Goal: Information Seeking & Learning: Check status

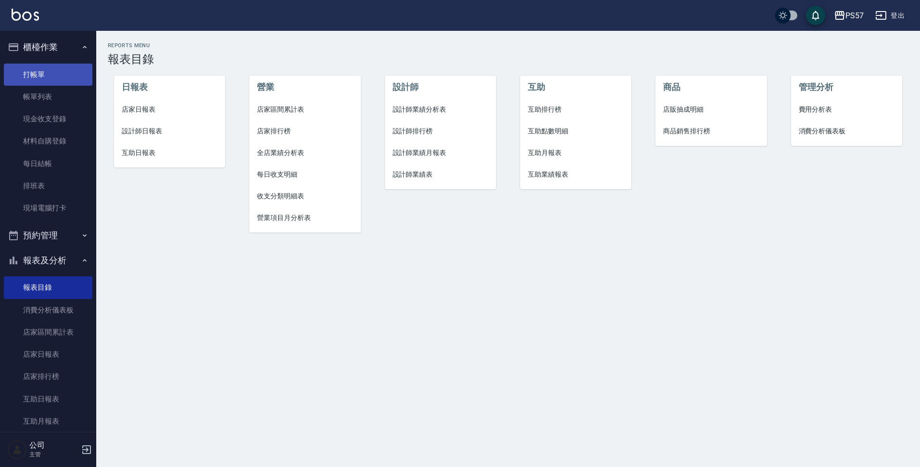
click at [42, 75] on link "打帳單" at bounding box center [48, 74] width 89 height 22
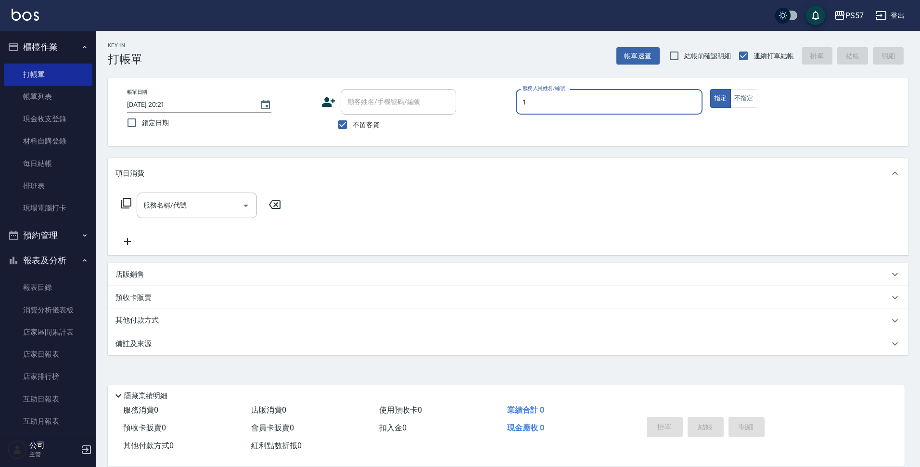
type input "Akin-1"
type button "true"
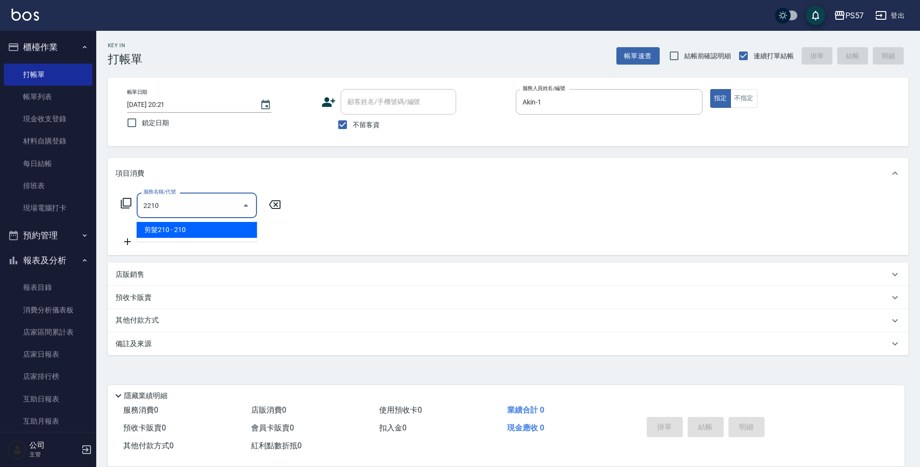
type input "剪髮210(2210)"
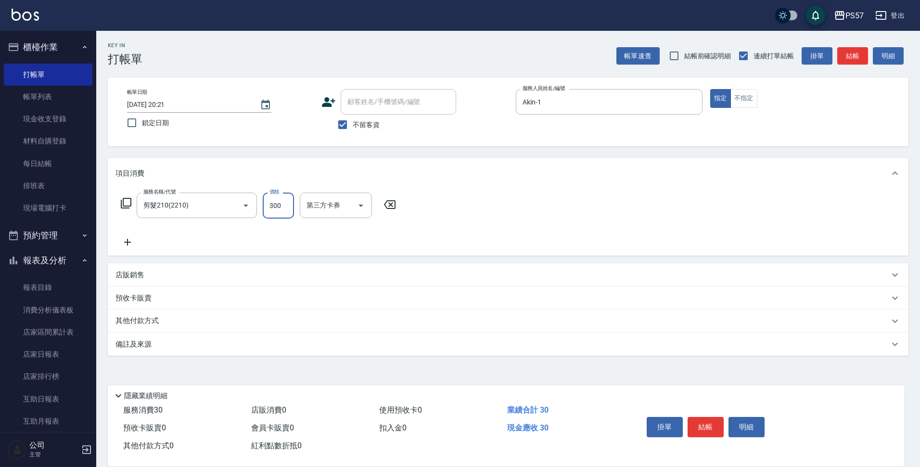
type input "300"
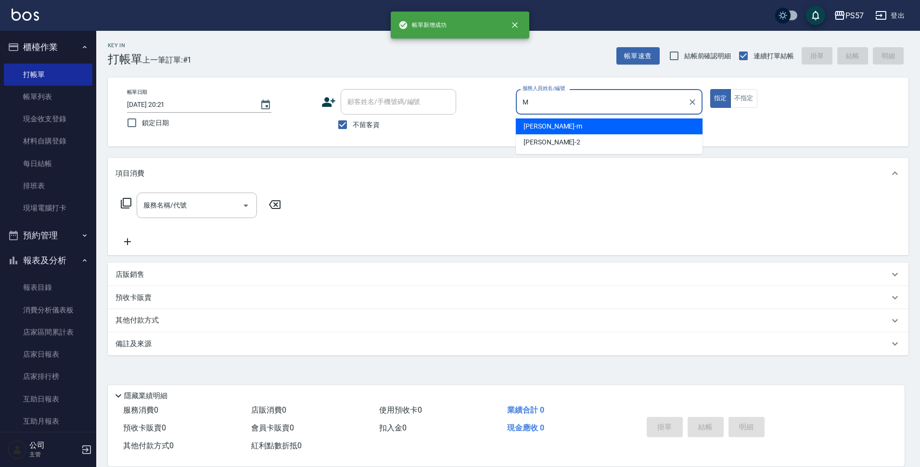
type input "[PERSON_NAME]-m"
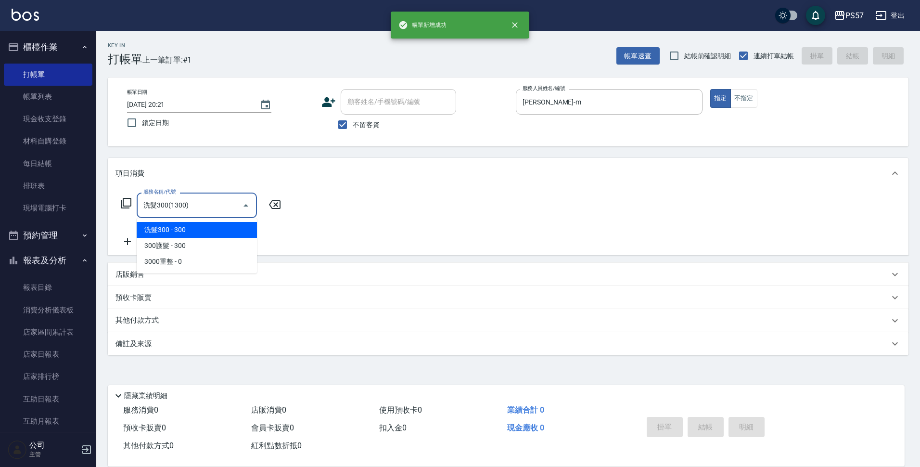
type input "洗髮300(1300)"
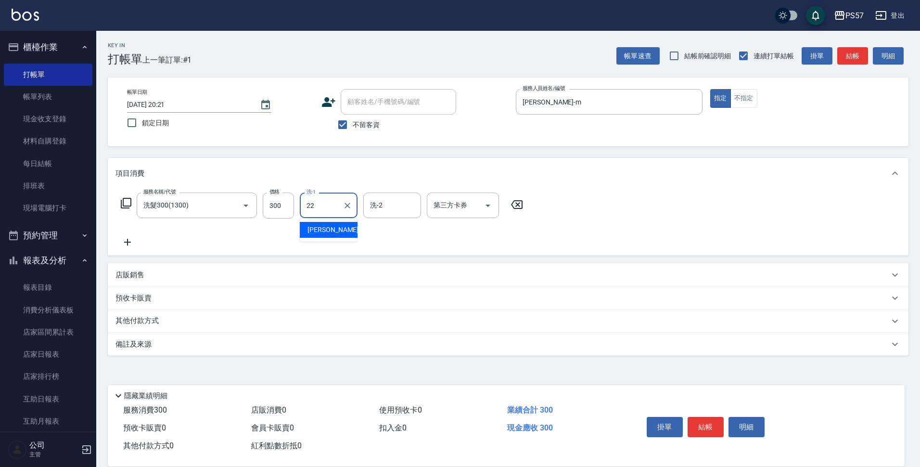
type input "[PERSON_NAME]-22"
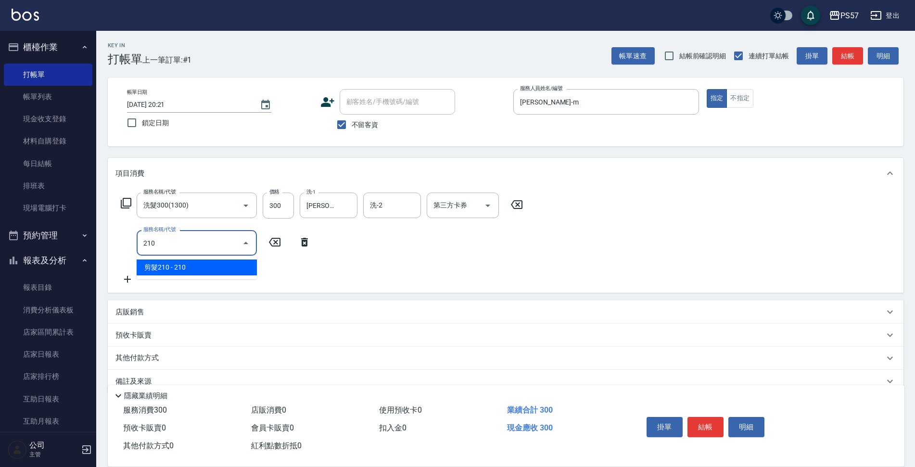
type input "2100"
type input "剪髮100(2100)"
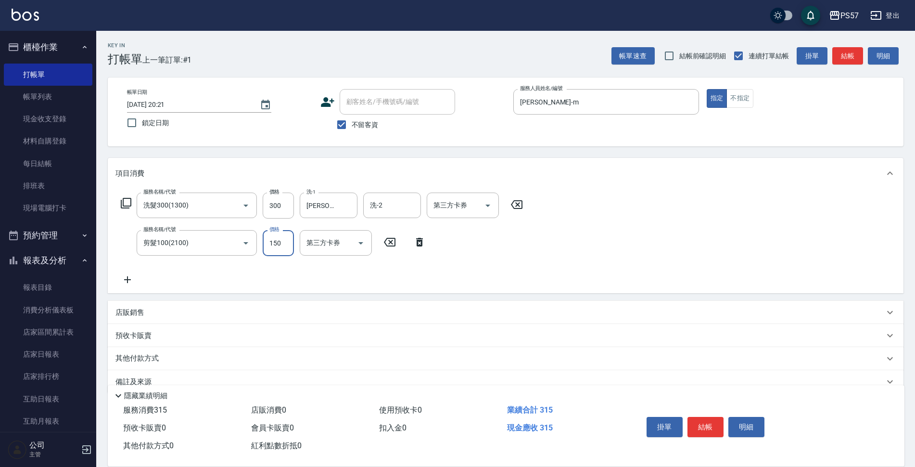
type input "150"
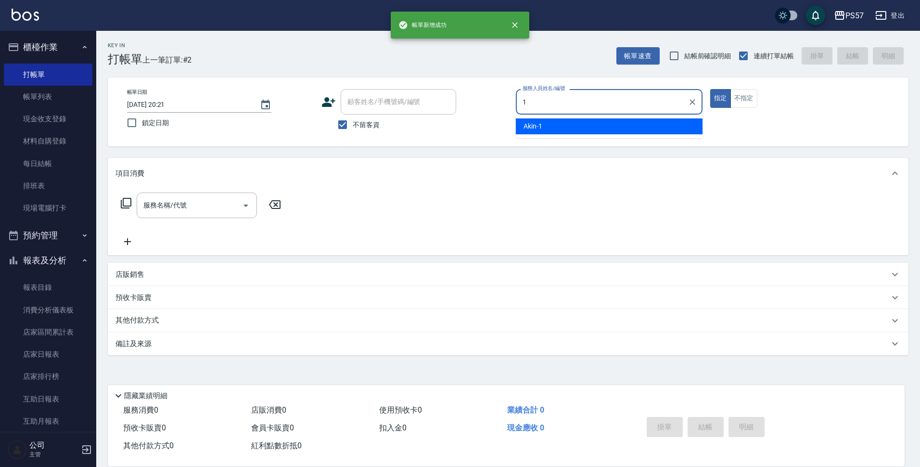
type input "Akin-1"
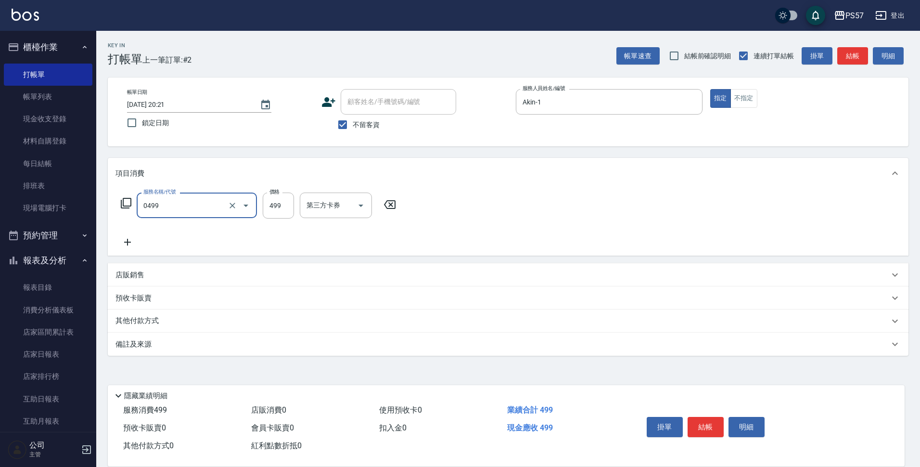
type input "SPA499(0499)"
type input "500"
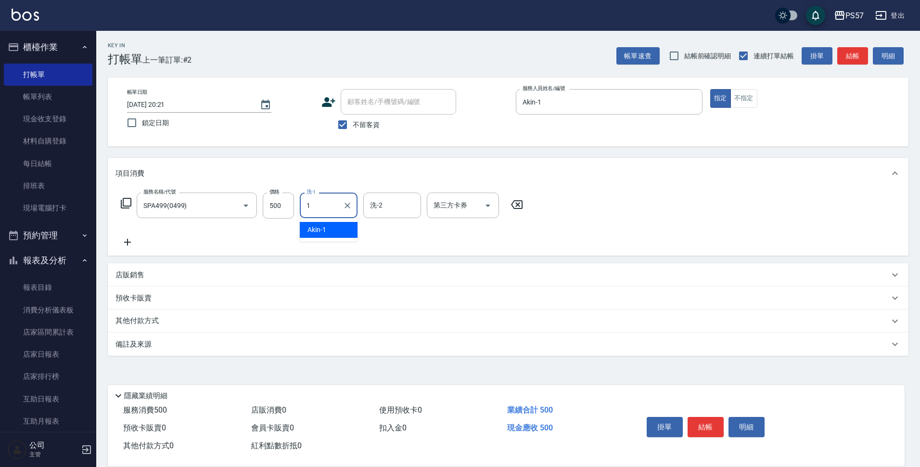
type input "Akin-1"
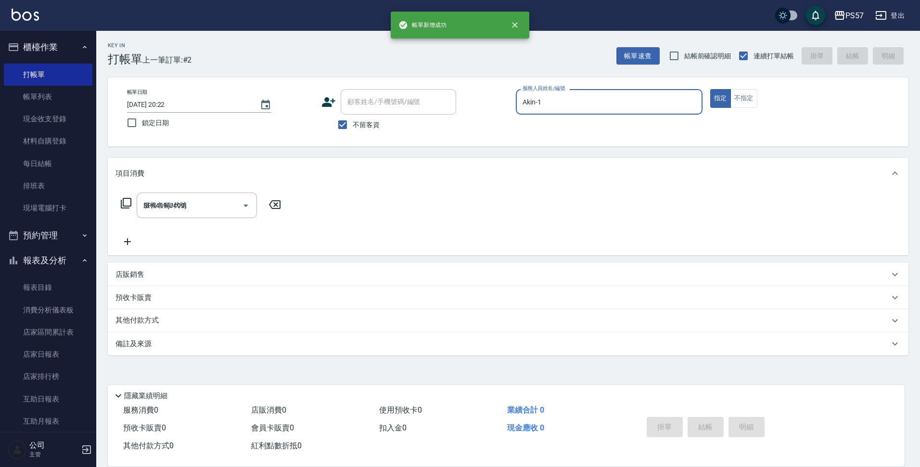
type input "[DATE] 20:22"
type input "圓圓-2"
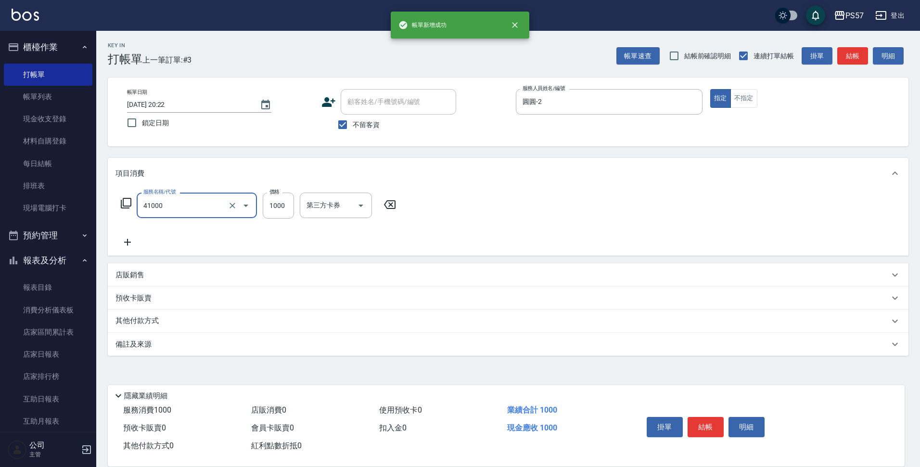
type input "任義金額燙髮(41000)"
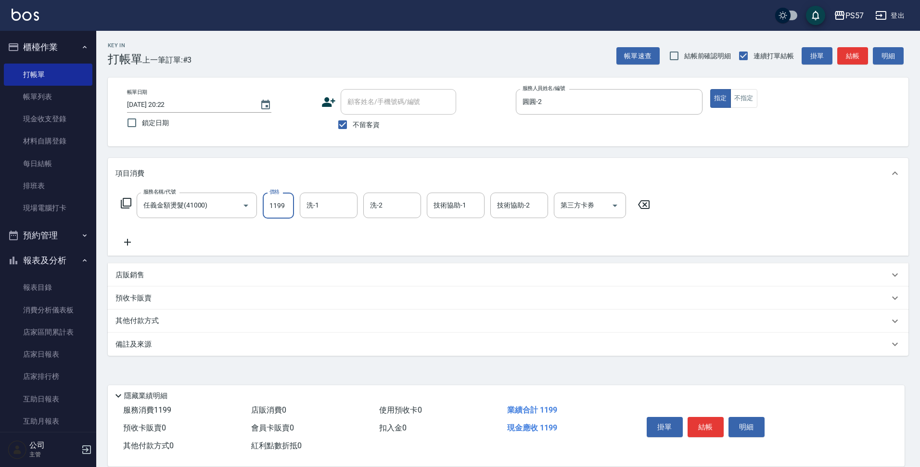
type input "1199"
type input "Akin-1"
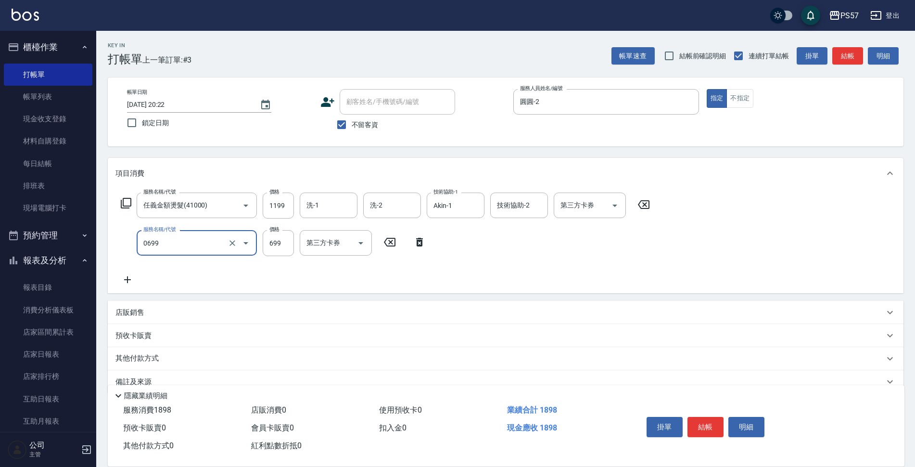
type input "SPA699(0699)"
type input "700"
click at [464, 204] on input "Akin-1" at bounding box center [448, 205] width 35 height 17
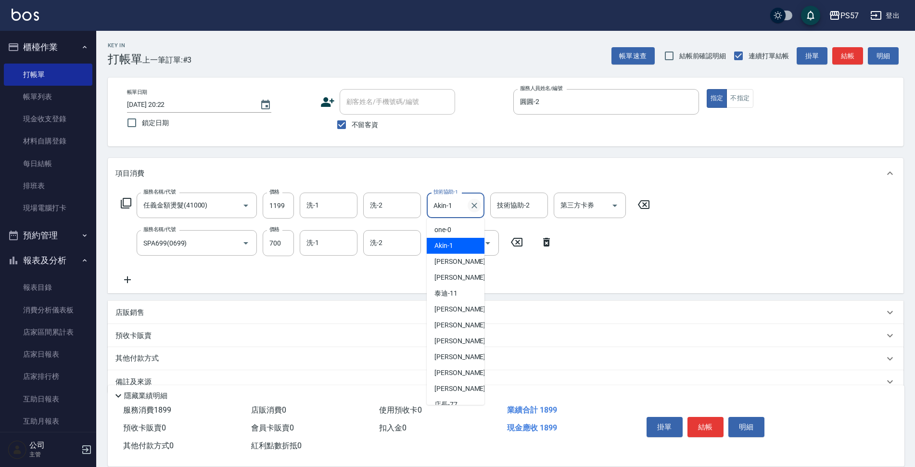
click at [474, 206] on icon "Clear" at bounding box center [474, 206] width 6 height 6
click at [456, 208] on input "技術協助-1" at bounding box center [455, 205] width 49 height 17
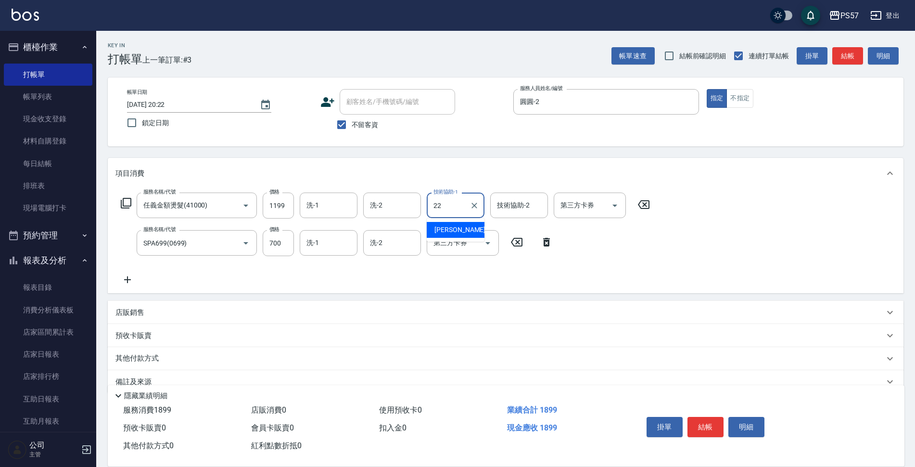
type input "2"
type input "圓圓-2"
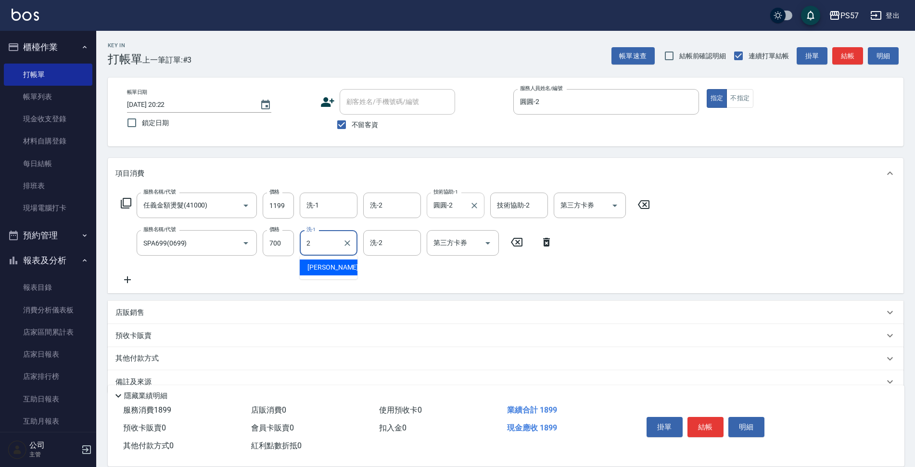
type input "圓圓-2"
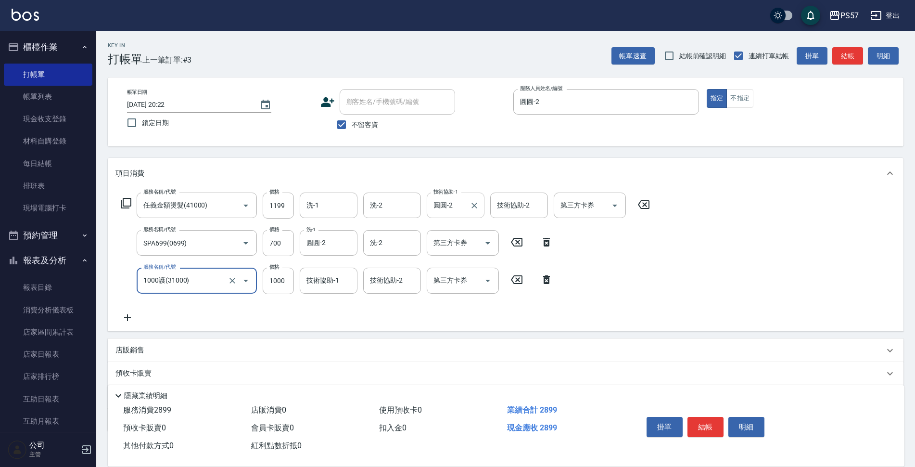
type input "1000護(31000)"
type input "圓圓-2"
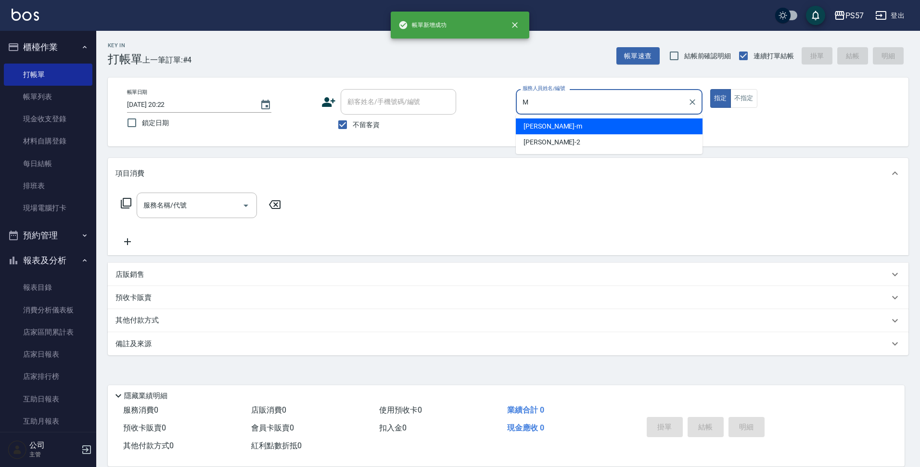
type input "[PERSON_NAME]-m"
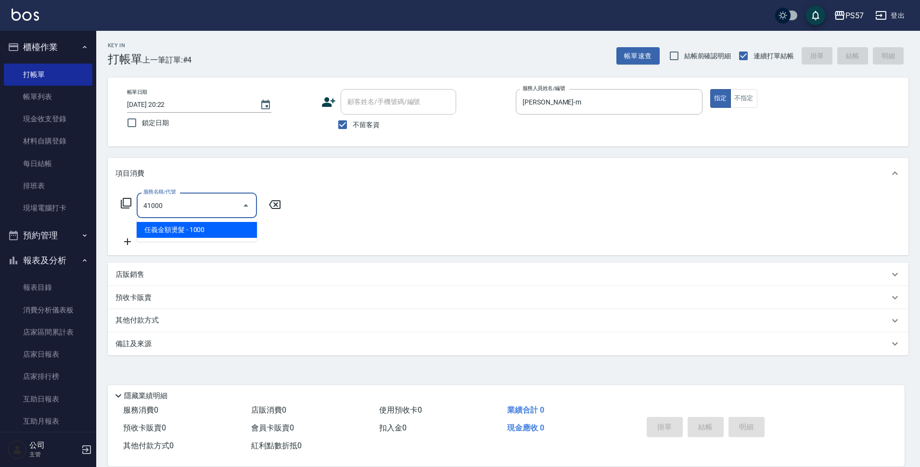
type input "任義金額燙髮(41000)"
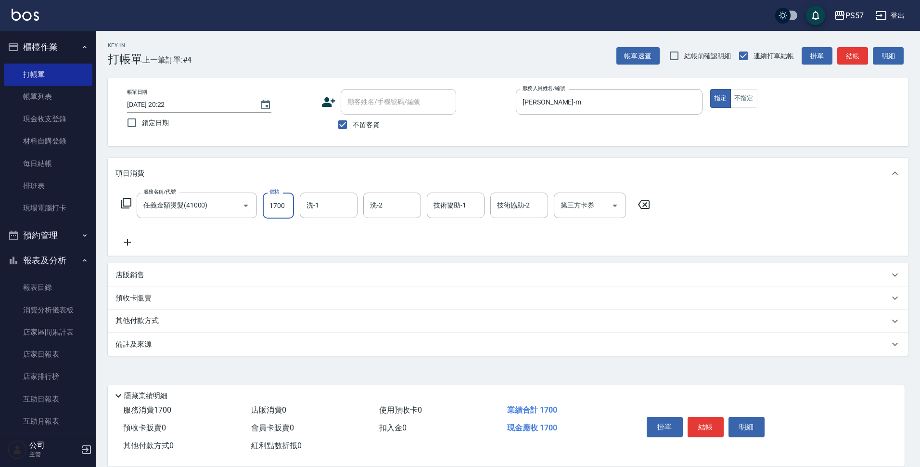
type input "1700"
type input "[PERSON_NAME]-22"
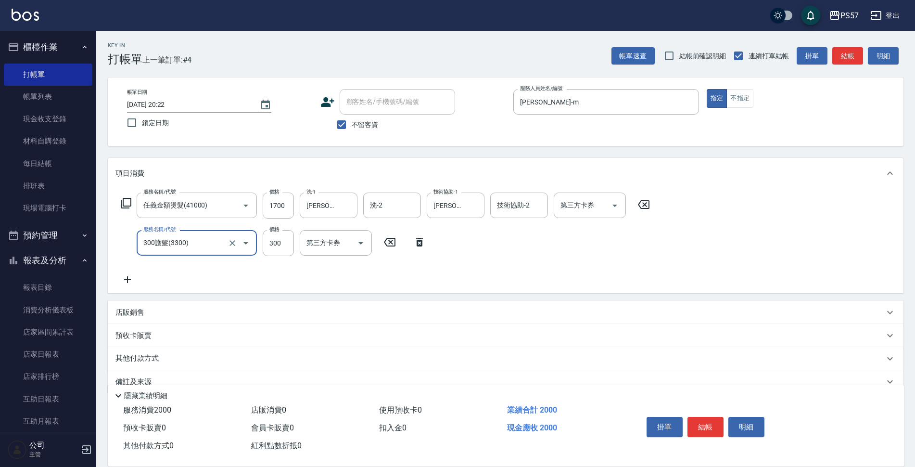
type input "300護髮(3300)"
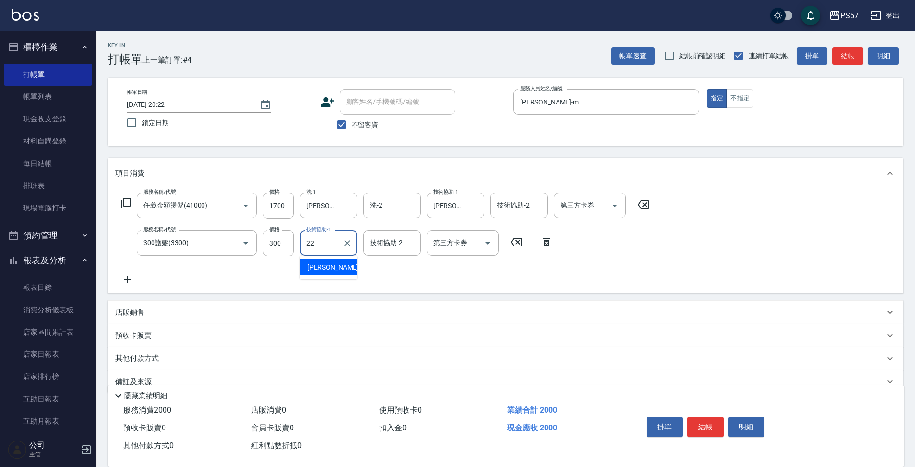
type input "[PERSON_NAME]-22"
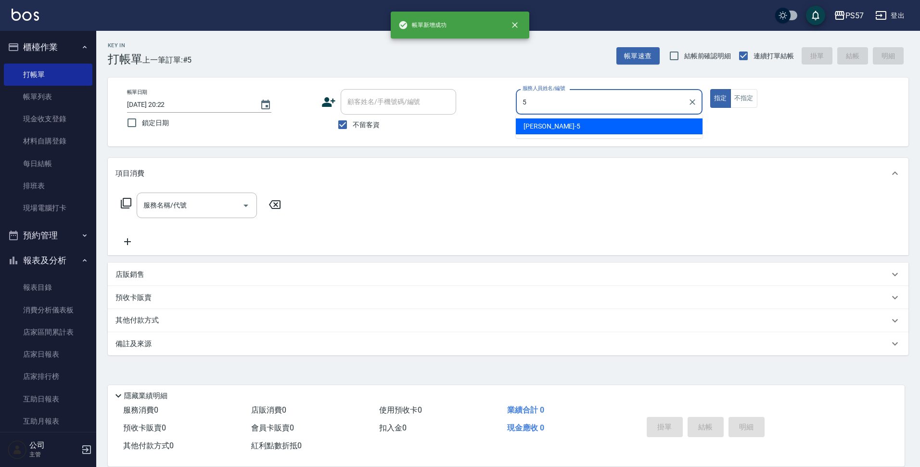
type input "[PERSON_NAME]5"
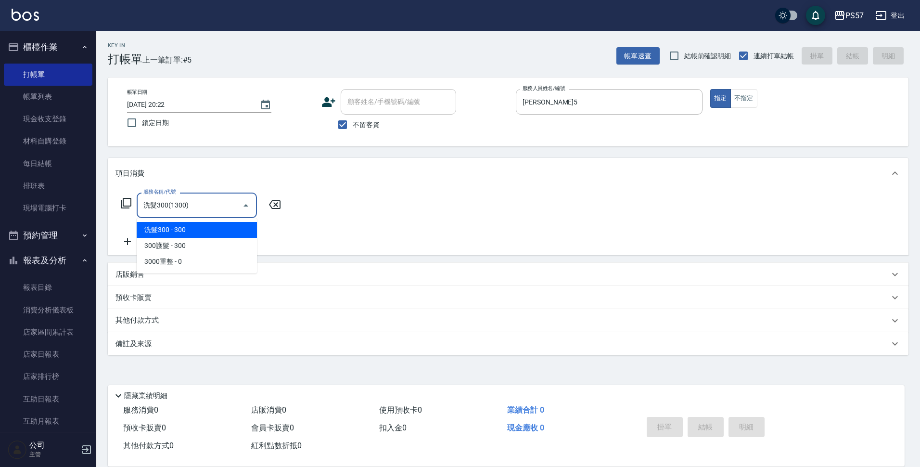
type input "洗髮300(1300)"
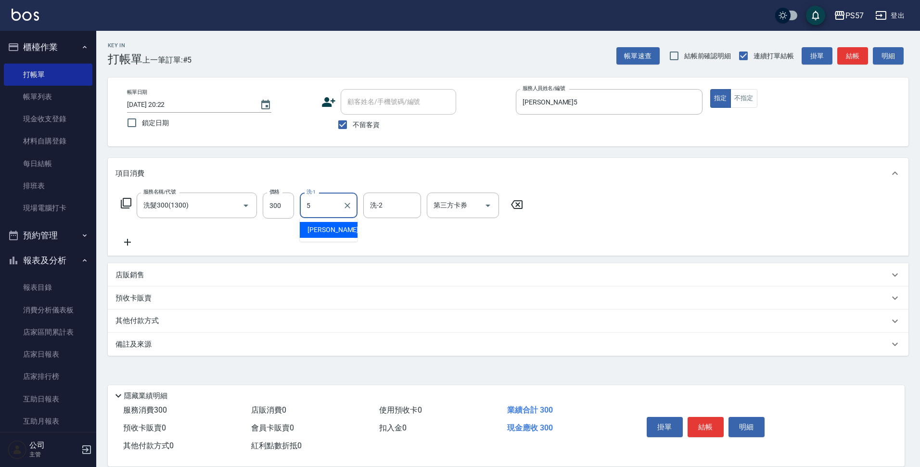
type input "[PERSON_NAME]5"
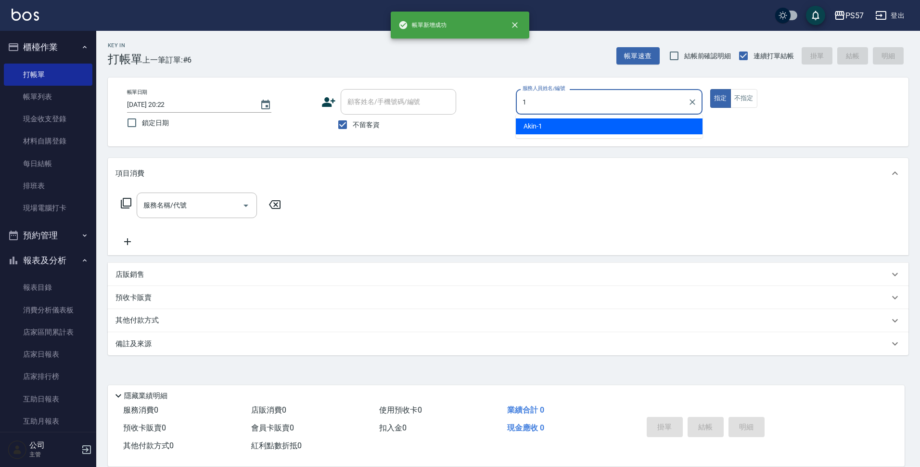
type input "Akin-1"
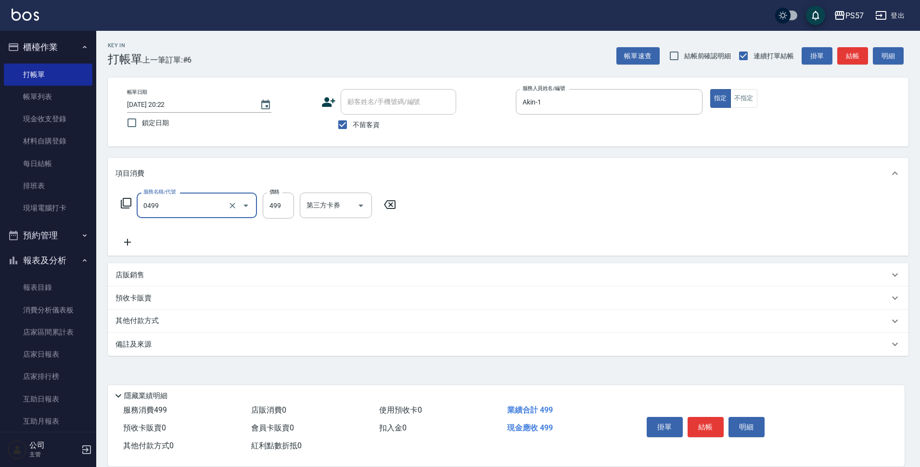
type input "SPA499(0499)"
type input "500"
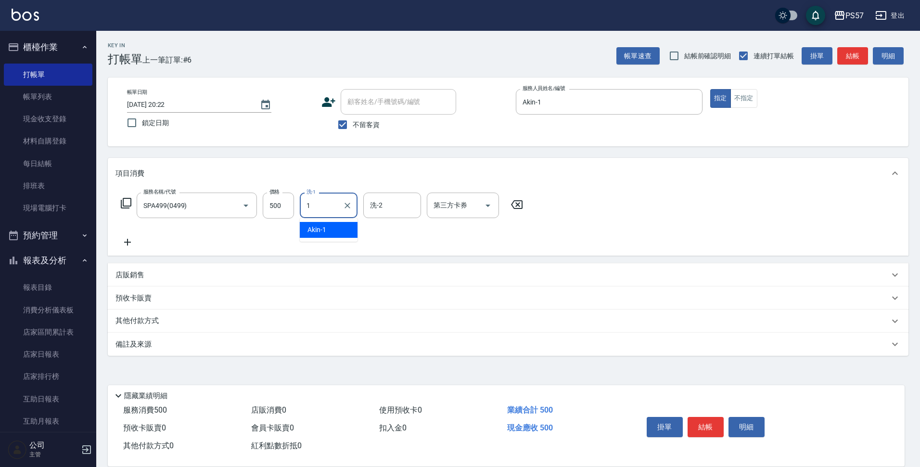
type input "Akin-1"
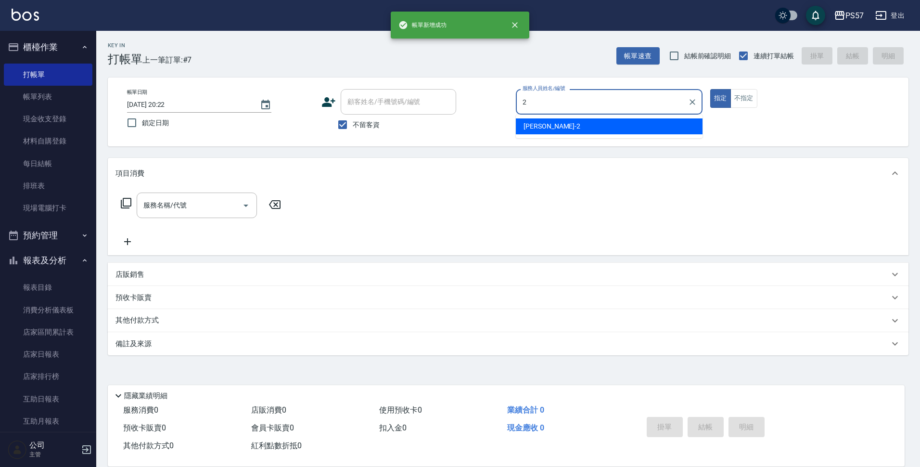
type input "圓圓-2"
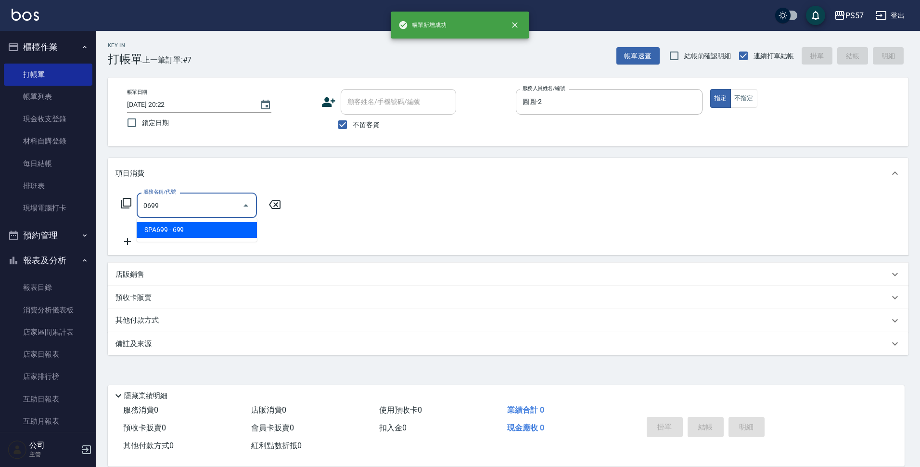
type input "SPA699(0699)"
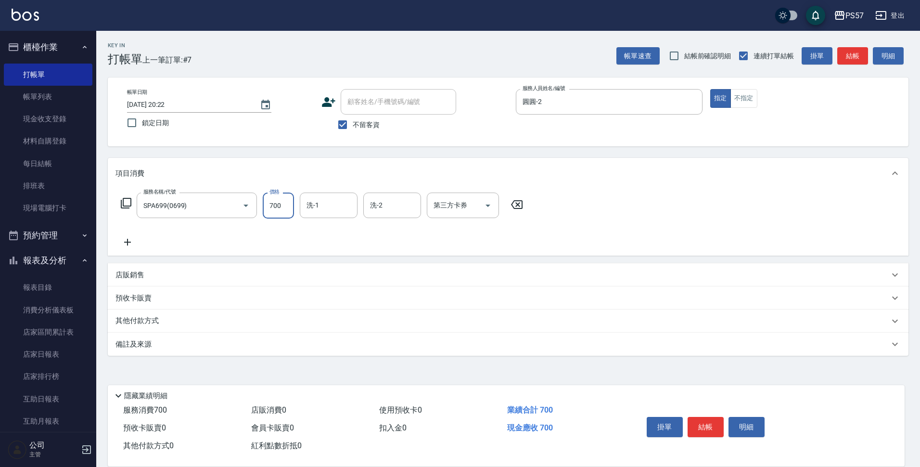
type input "700"
type input "圓圓-2"
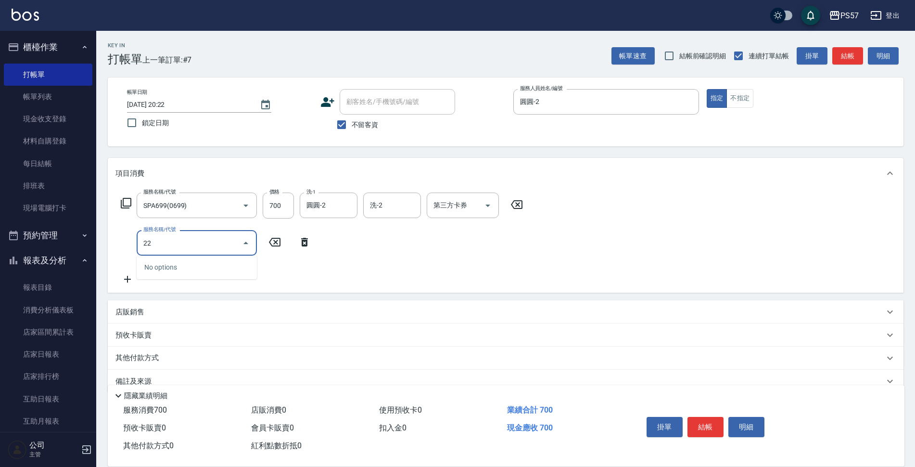
type input "2"
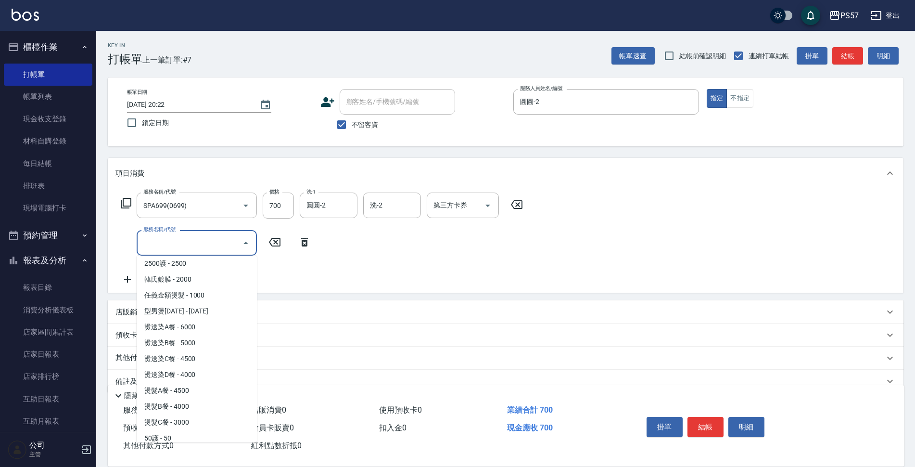
scroll to position [623, 0]
type input "韓氏鍍膜(33000)"
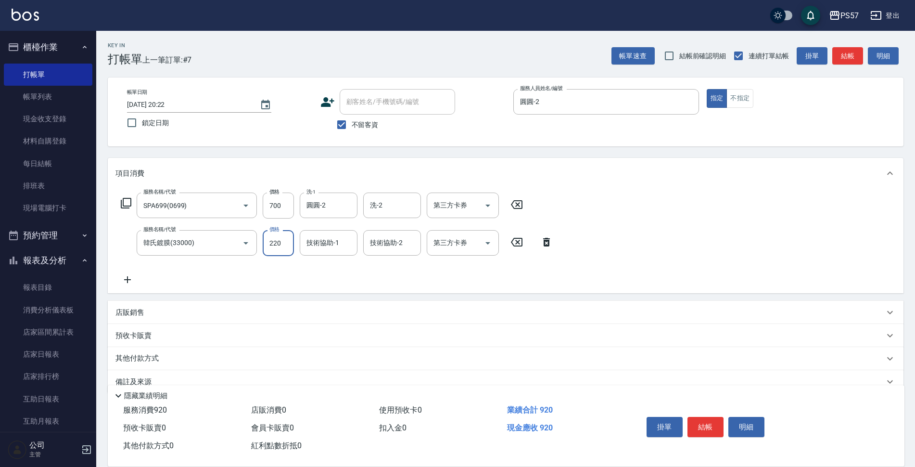
type input "220"
type input "圓圓-2"
click at [286, 246] on input "220" at bounding box center [278, 243] width 31 height 26
type input "2200"
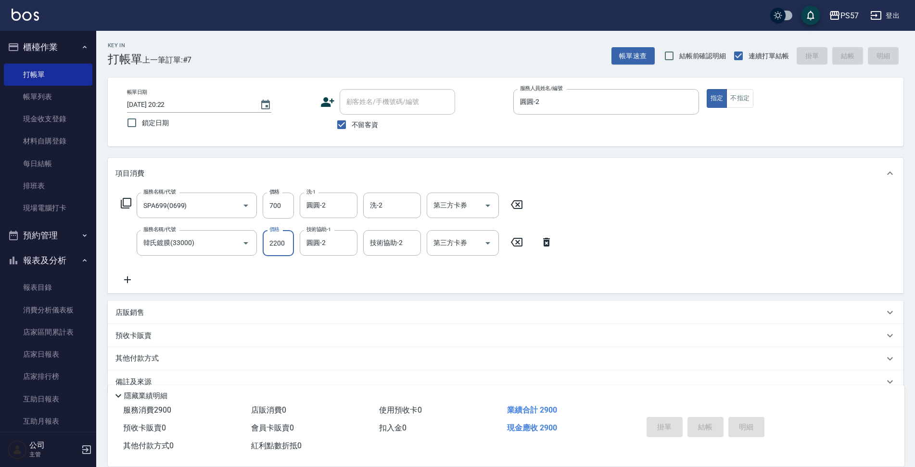
type input "[DATE] 20:23"
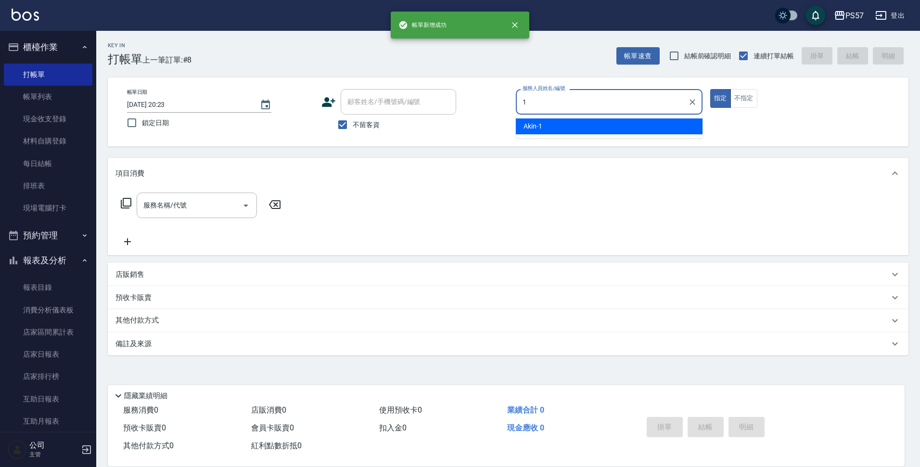
type input "Akin-1"
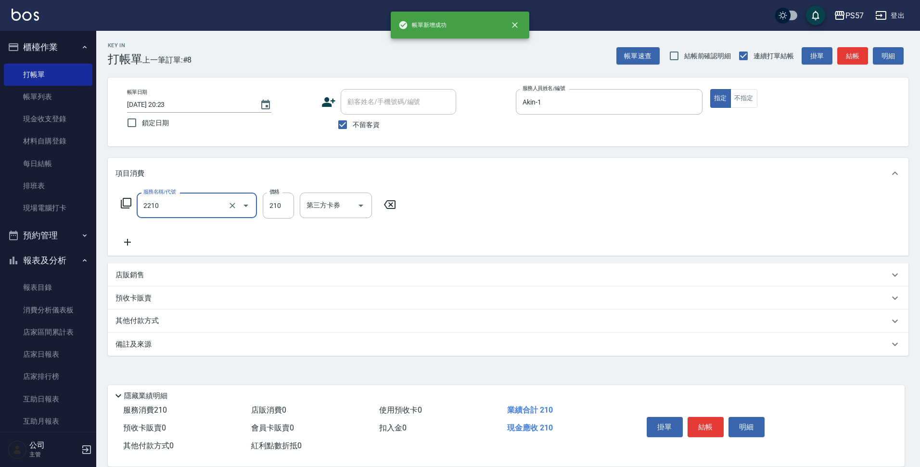
type input "剪髮210(2210)"
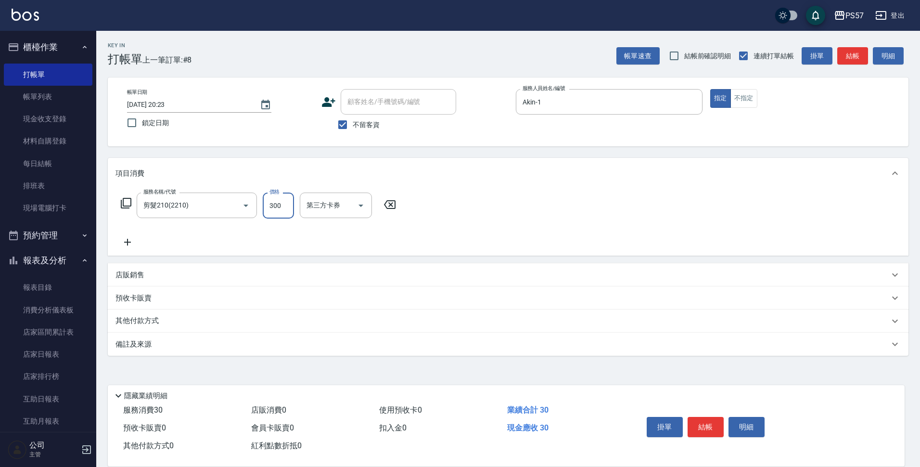
type input "300"
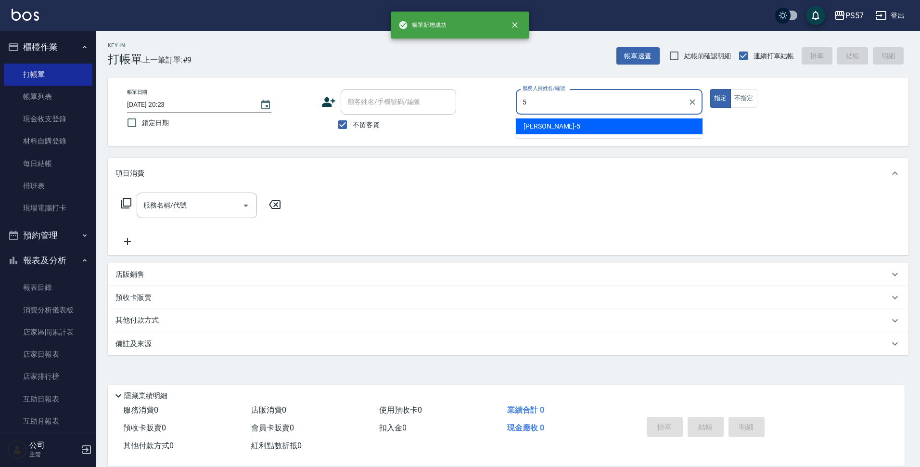
type input "[PERSON_NAME]5"
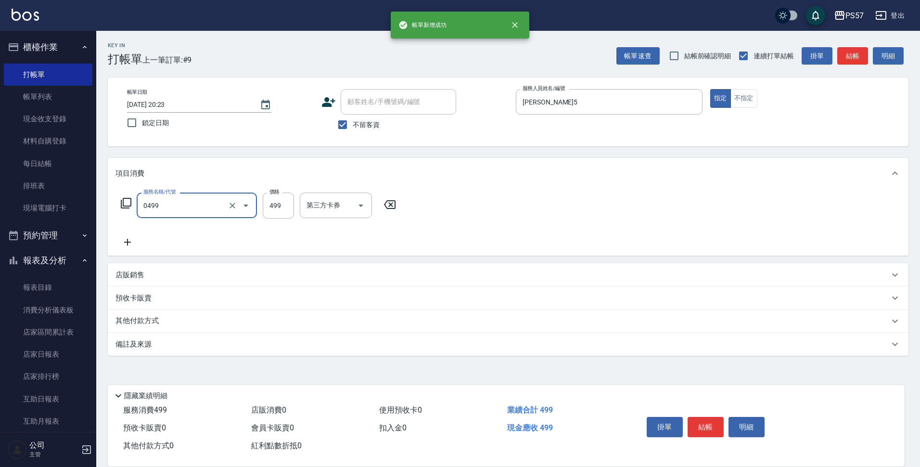
type input "SPA499(0499)"
type input "500"
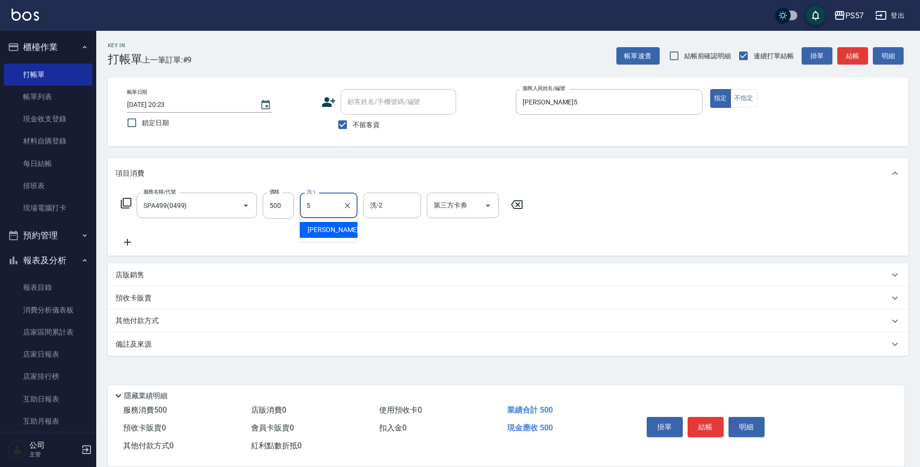
type input "[PERSON_NAME]5"
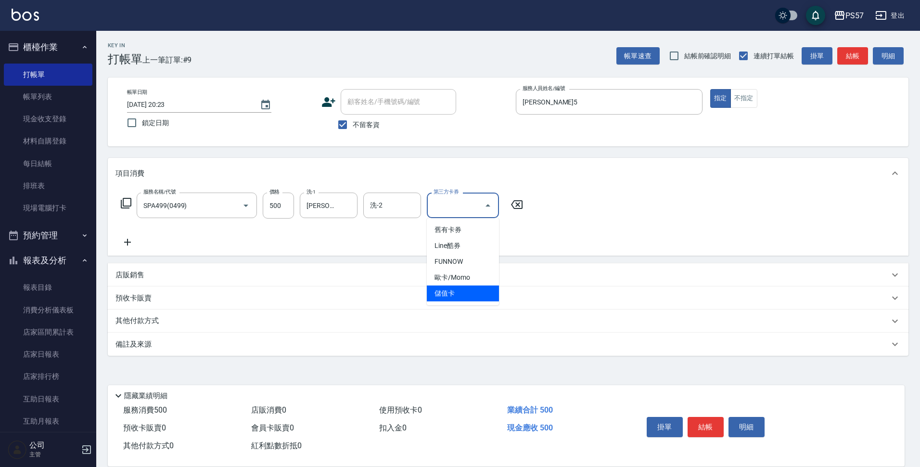
type input "儲值卡"
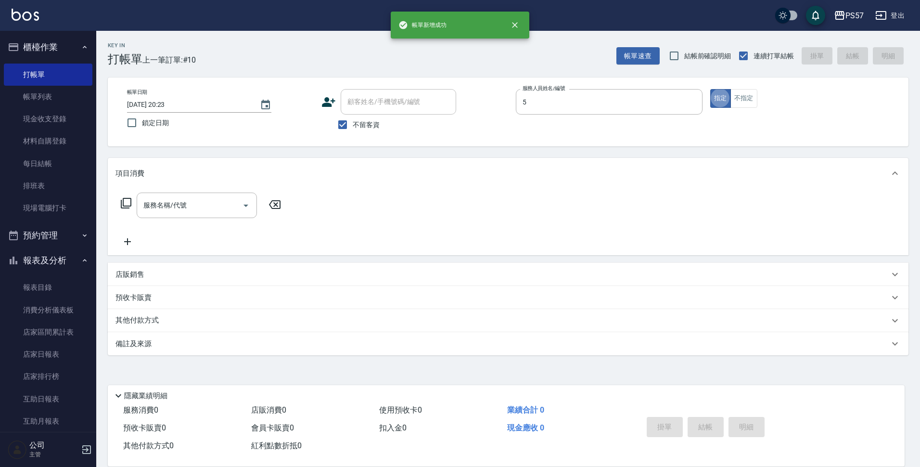
type input "[PERSON_NAME]5"
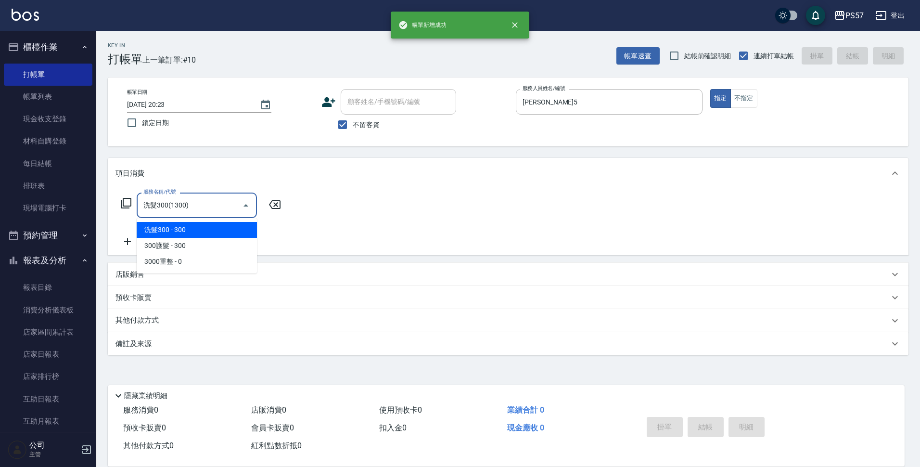
type input "洗髮300(1300)"
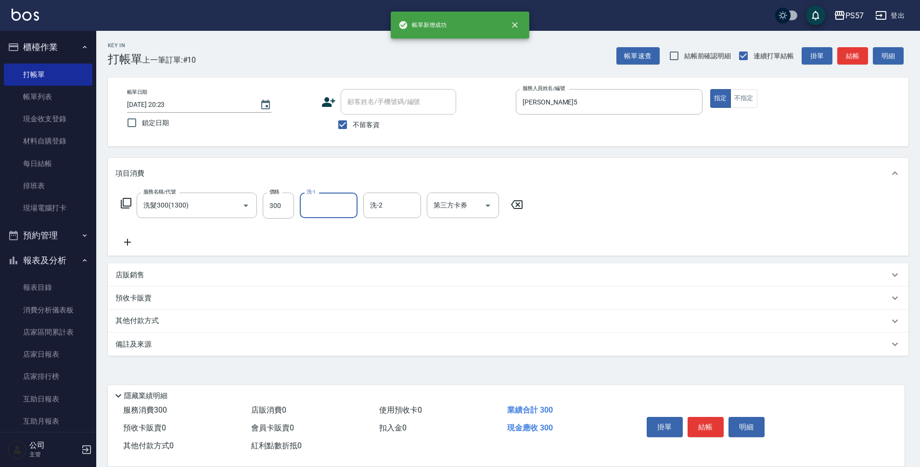
type input "3"
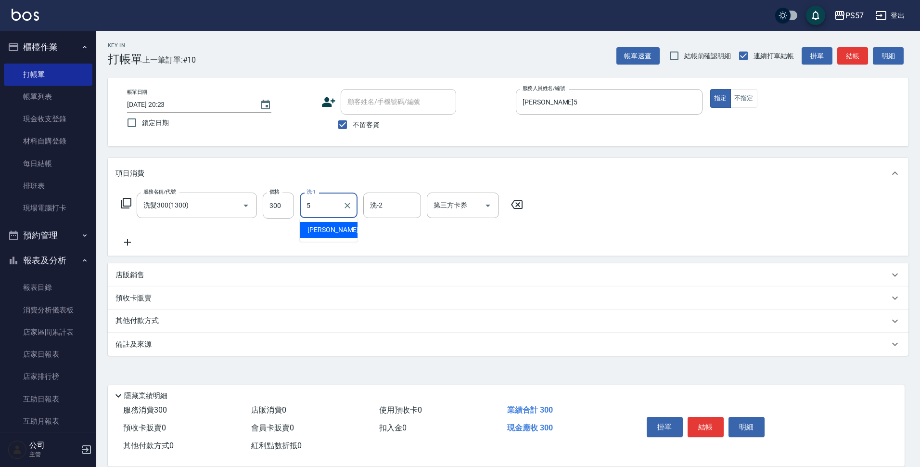
type input "[PERSON_NAME]5"
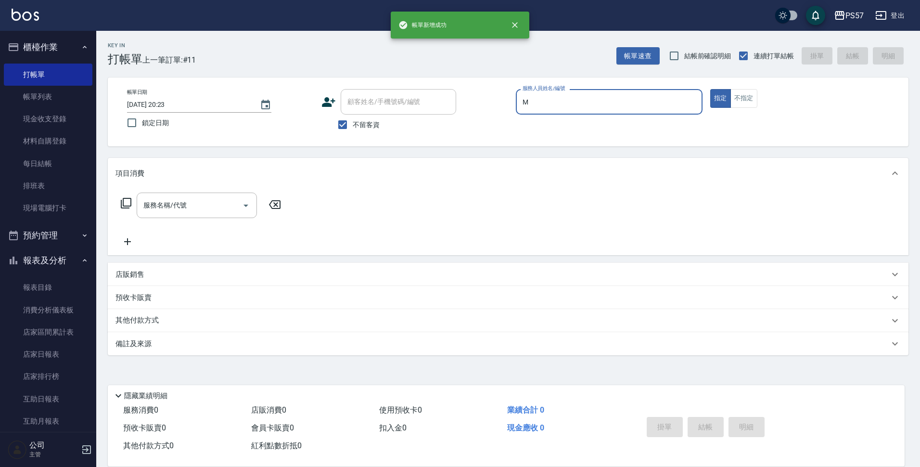
type input "[PERSON_NAME]-m"
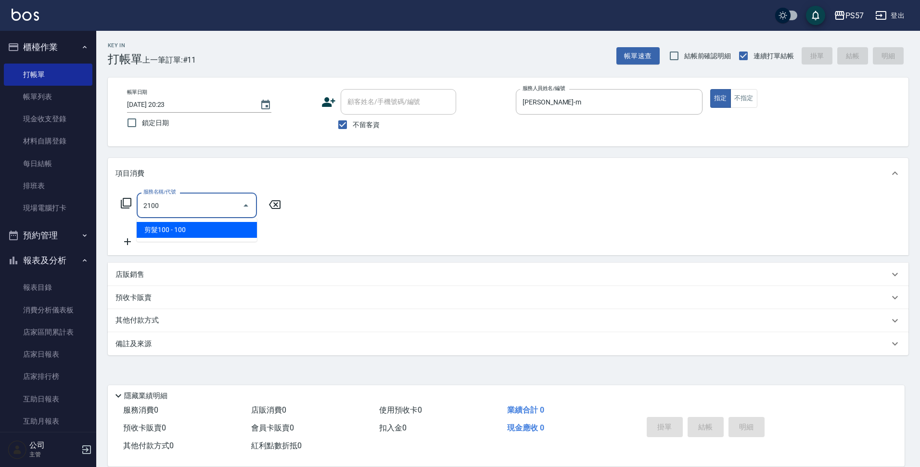
type input "剪髮100(2100)"
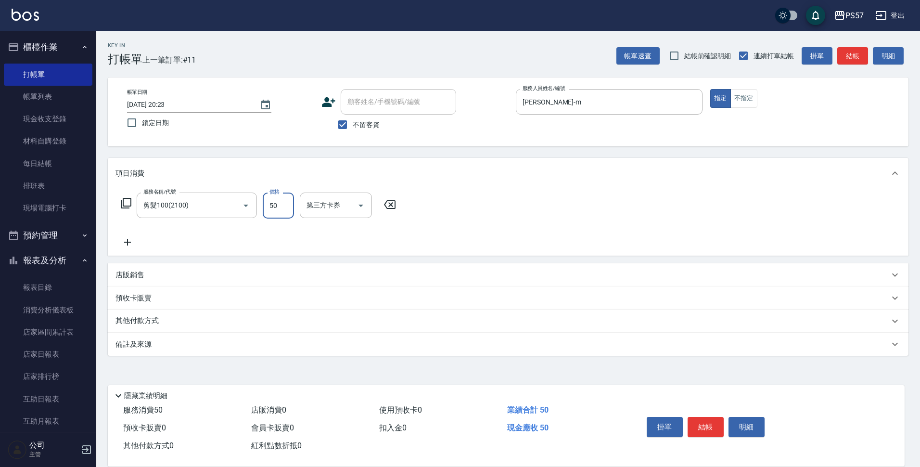
type input "50"
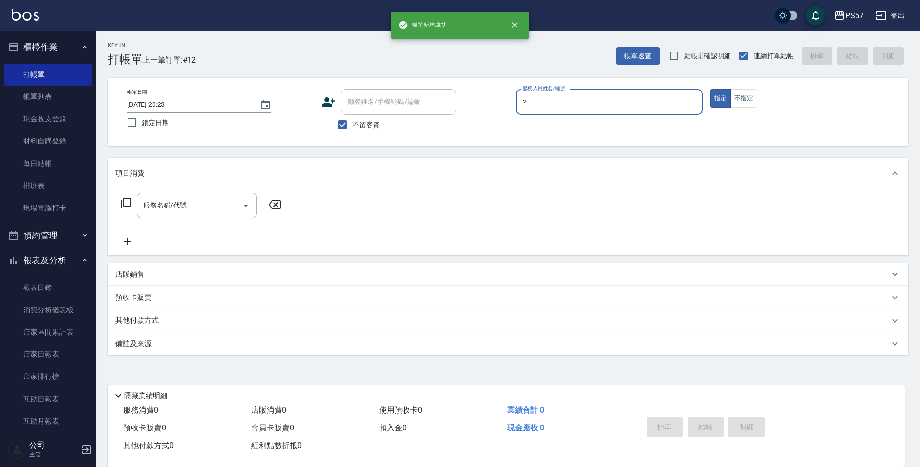
type input "圓圓-2"
type input "0"
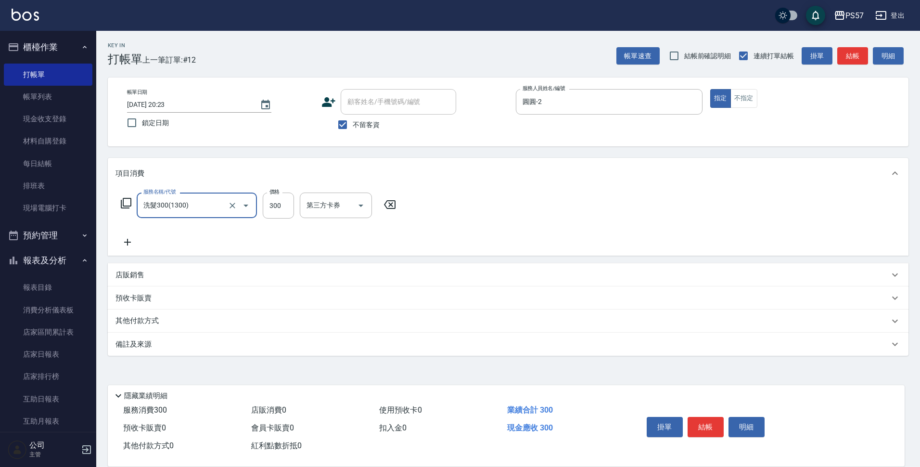
type input "洗髮300(1300)"
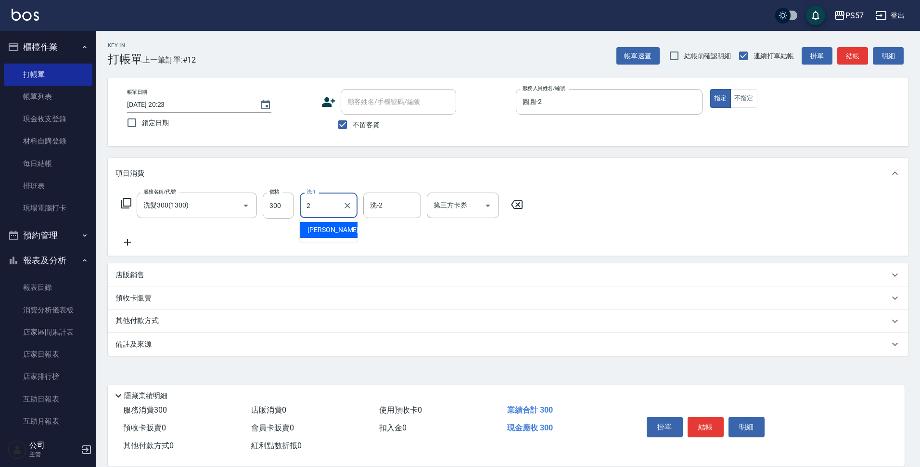
type input "圓圓-2"
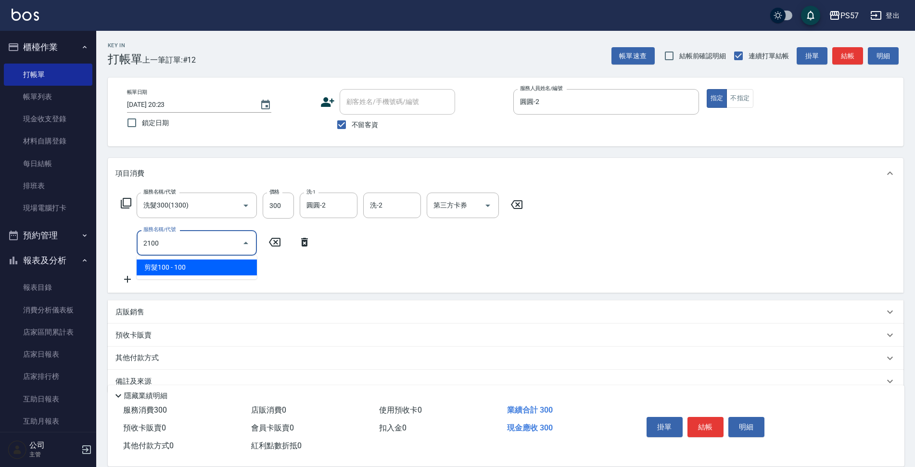
type input "剪髮100(2100)"
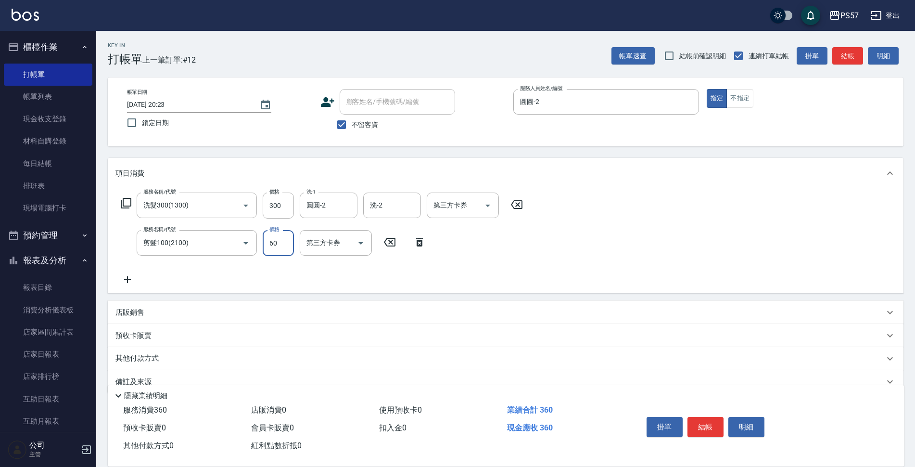
type input "60"
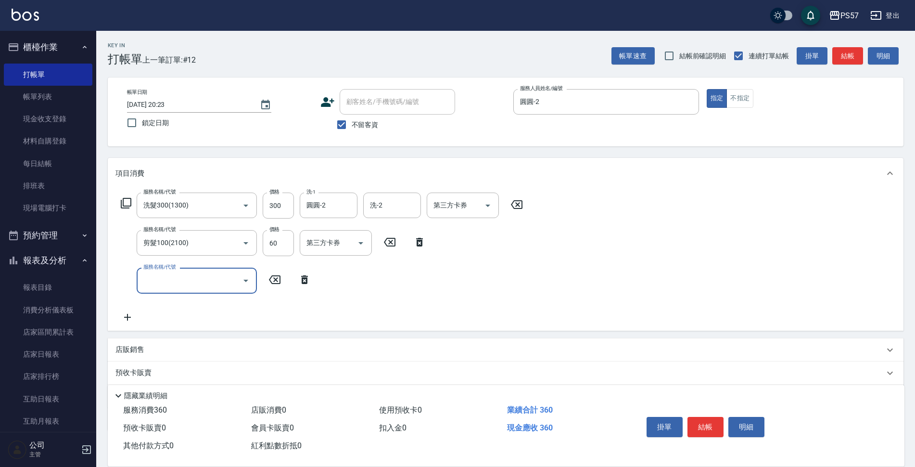
type input "1"
type input "300護髮(3300)"
type input "100"
type input "圓圓-2"
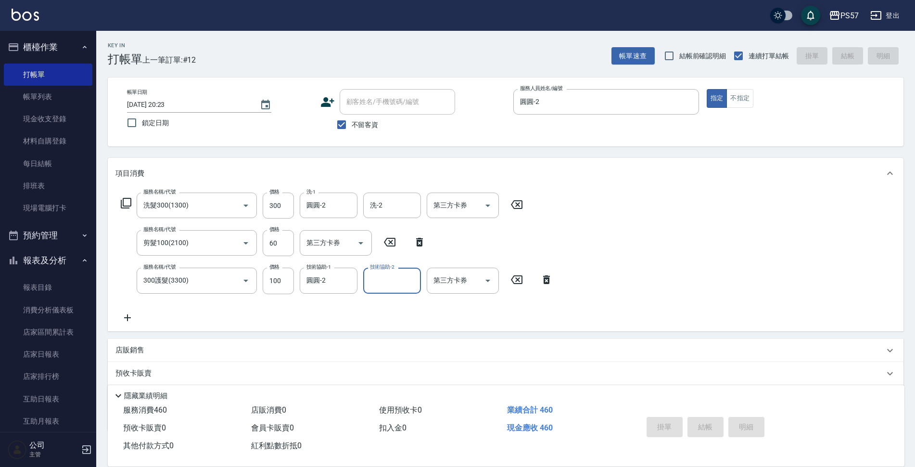
type input "[DATE] 20:24"
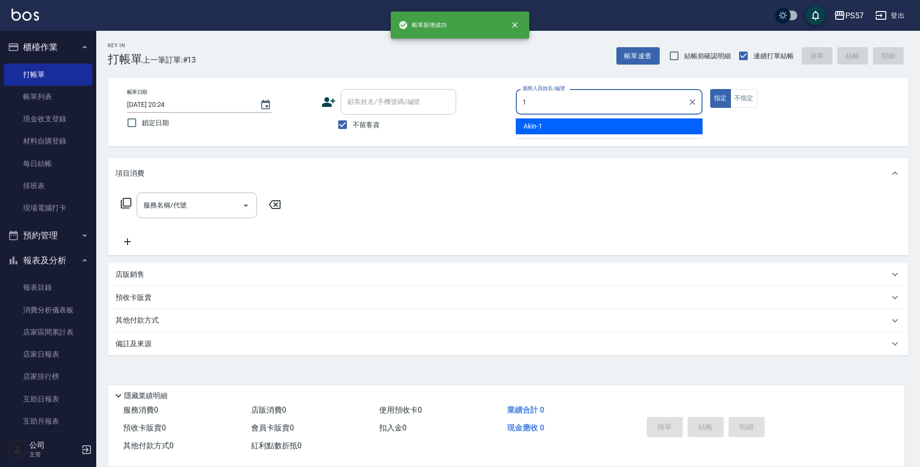
type input "Akin-1"
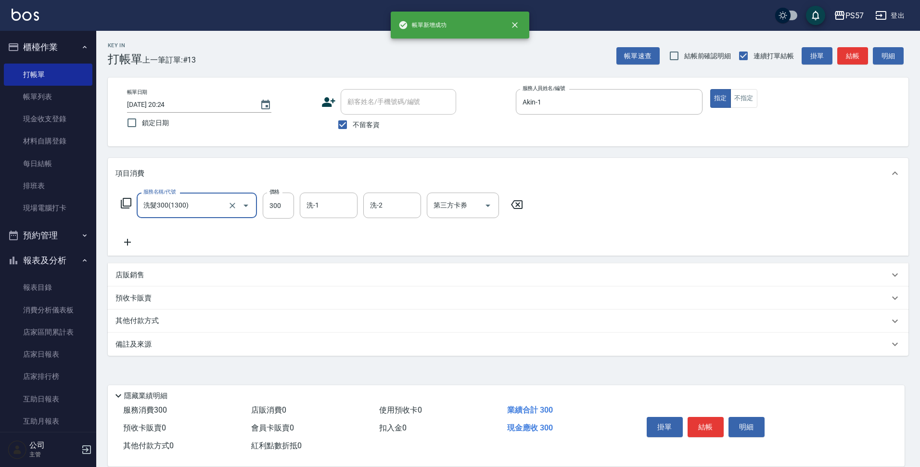
type input "洗髮300(1300)"
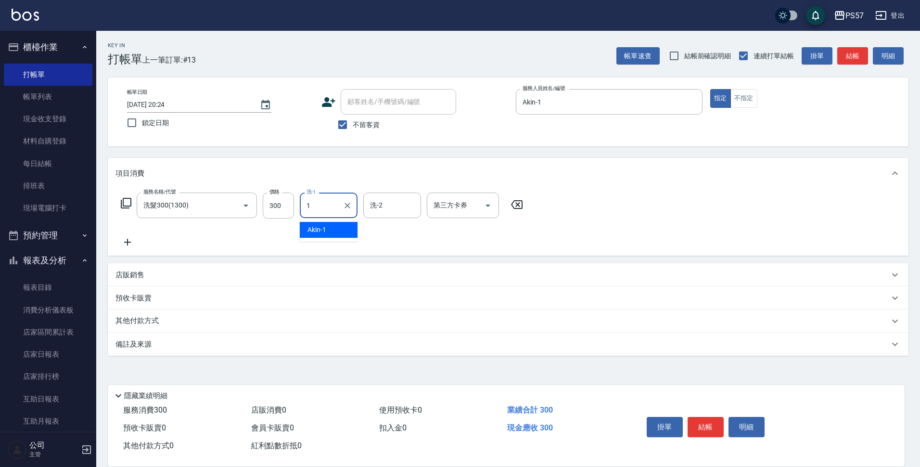
type input "Akin-1"
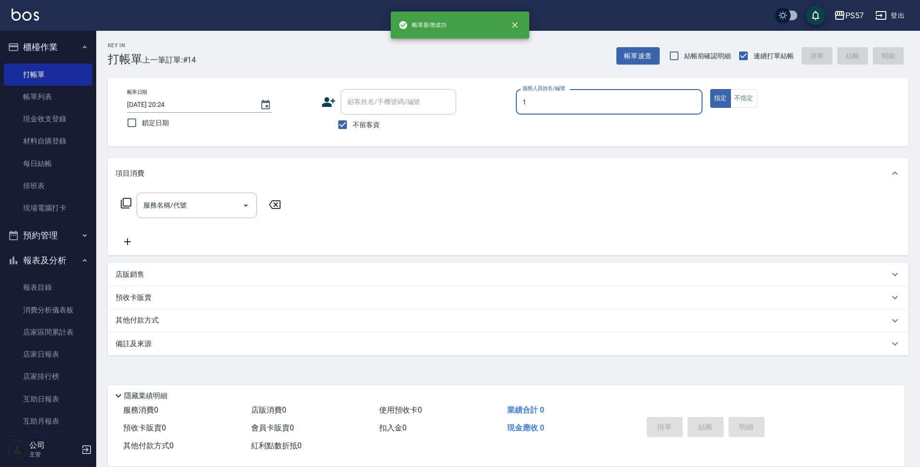
type input "Akin-1"
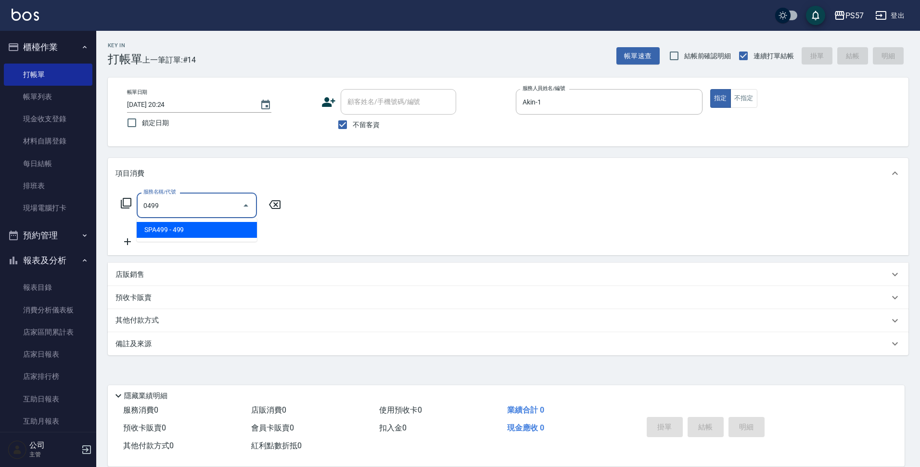
type input "SPA499(0499)"
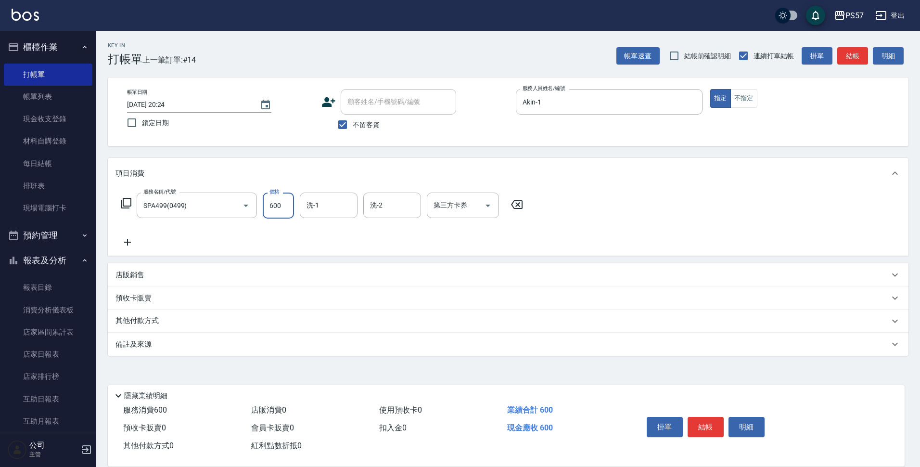
type input "600"
type input "Akin-1"
click at [749, 102] on button "不指定" at bounding box center [743, 98] width 27 height 19
type button "false"
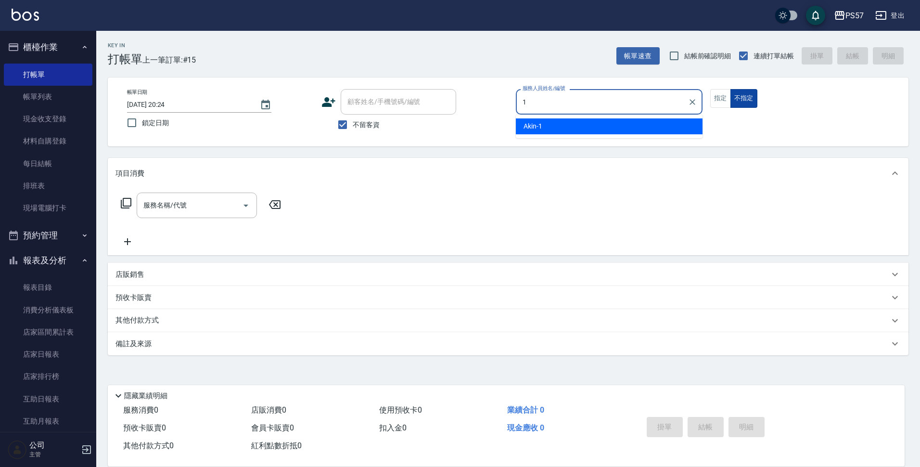
type input "Akin-1"
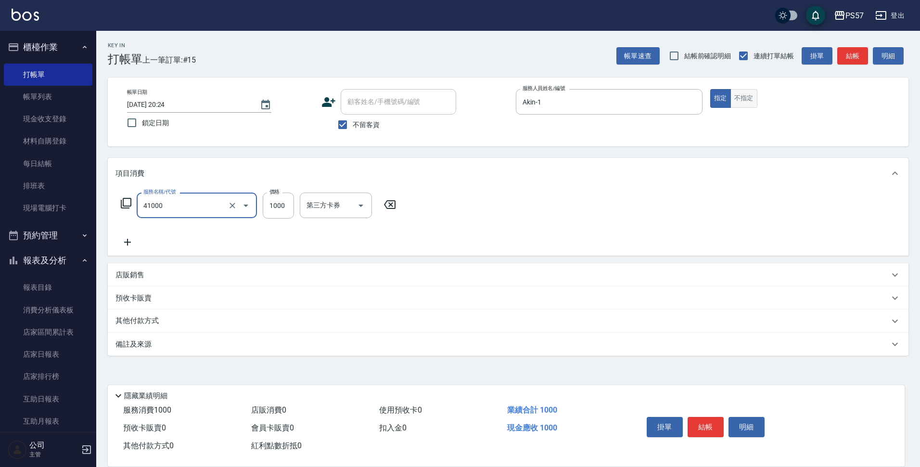
type input "任義金額燙髮(41000)"
type input "1599"
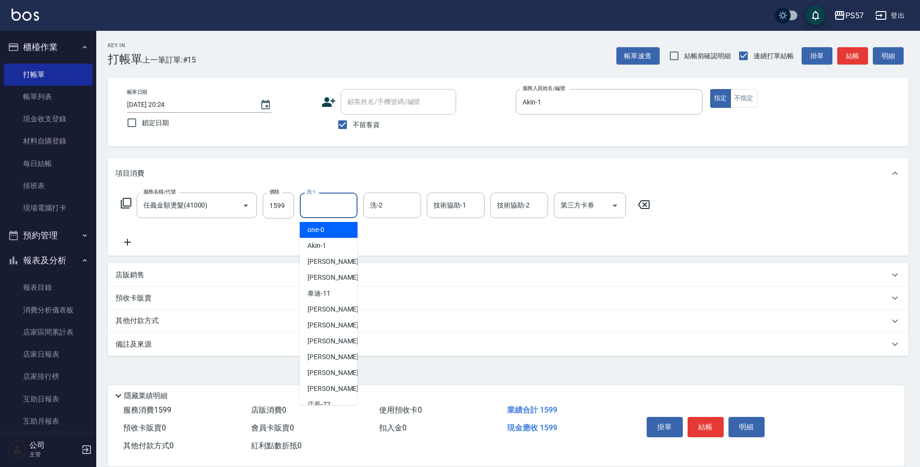
click at [319, 211] on input "洗-1" at bounding box center [328, 205] width 49 height 17
type input "Akin-1"
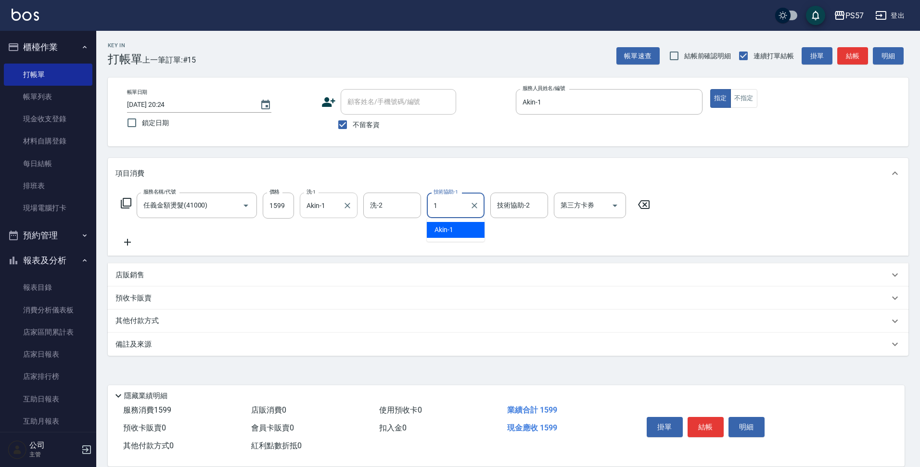
type input "Akin-1"
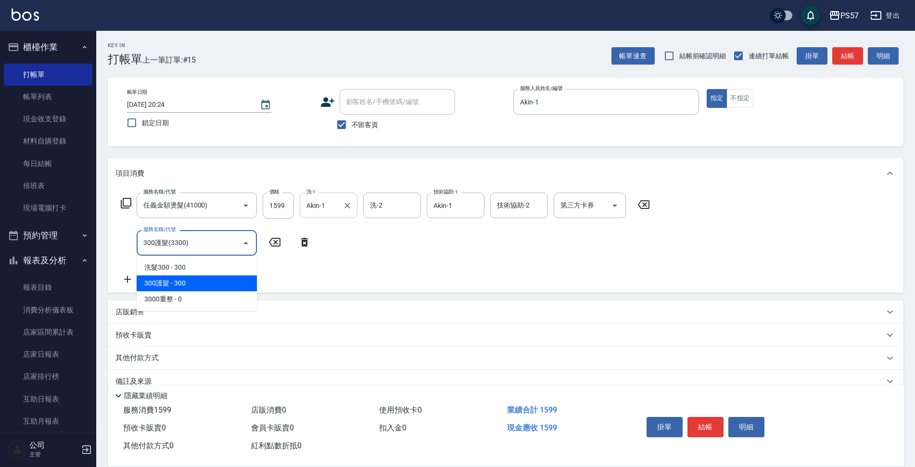
type input "300護髮(3300)"
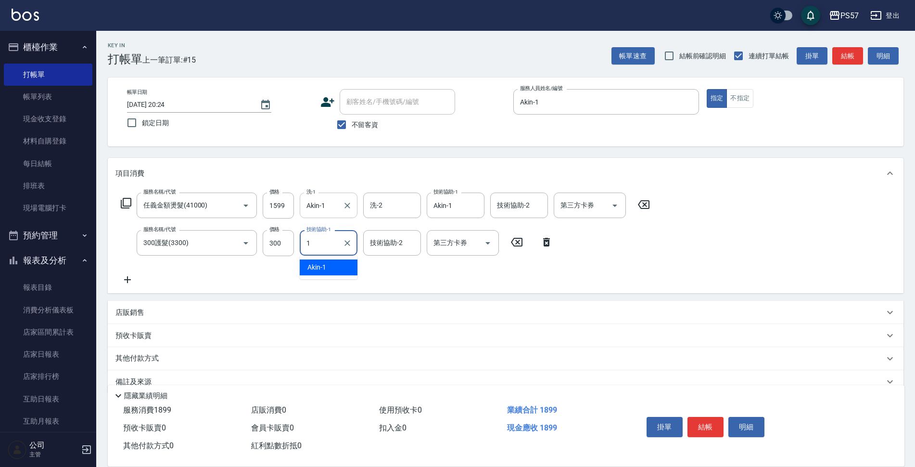
type input "Akin-1"
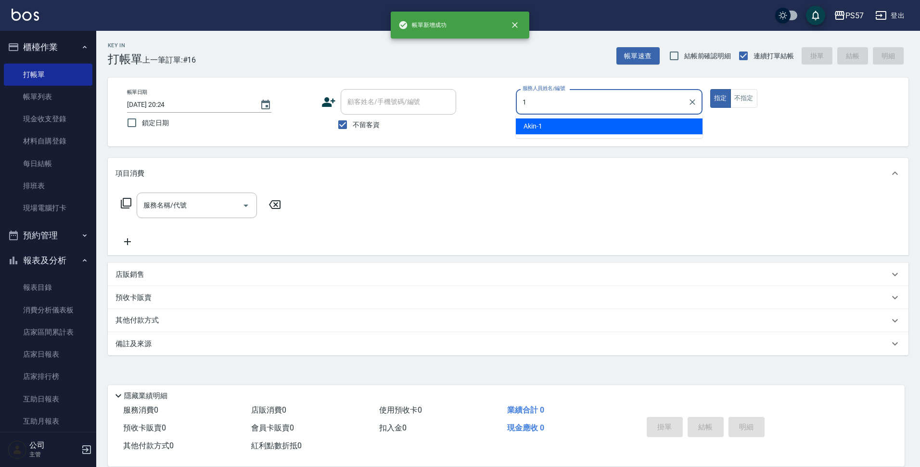
type input "Akin-1"
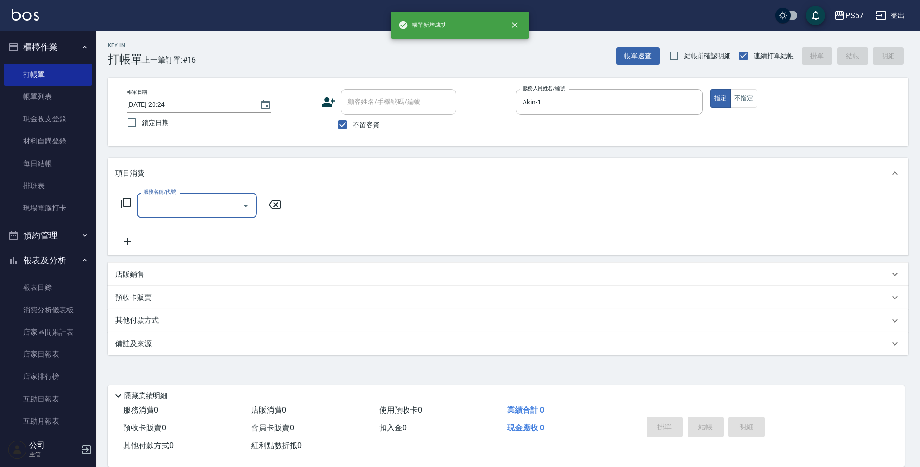
type input "0"
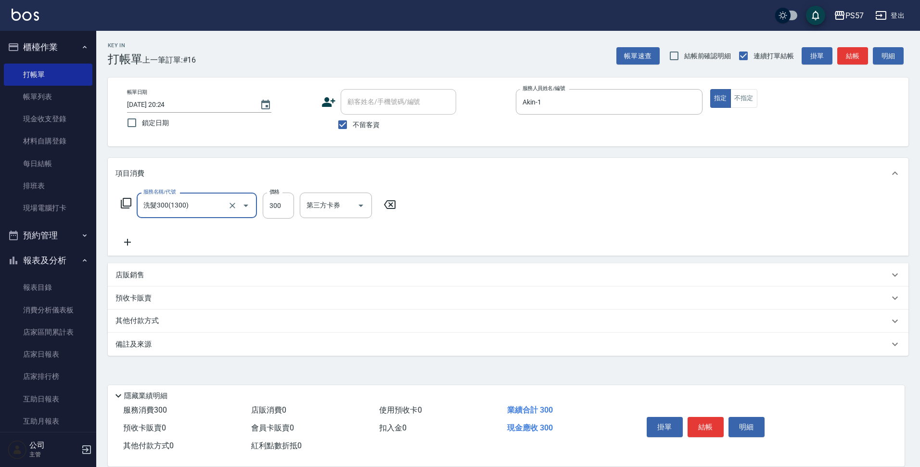
type input "洗髮300(1300)"
type input "350"
type input "圓圓-2"
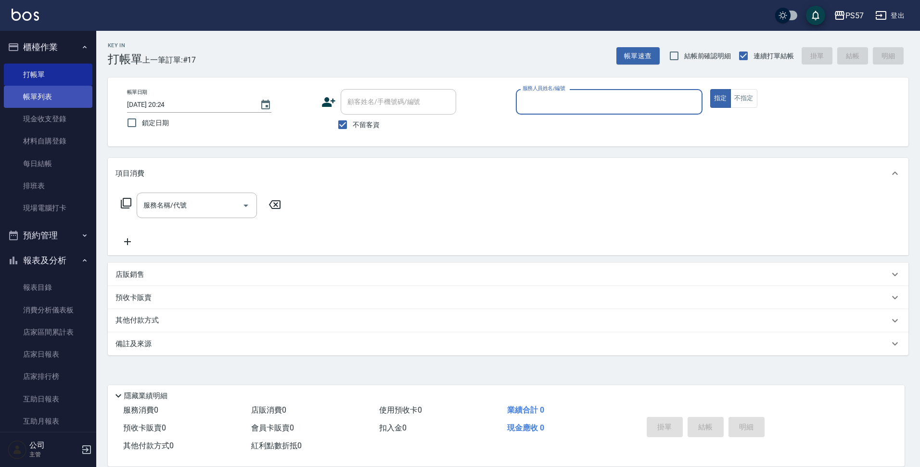
click at [37, 97] on link "帳單列表" at bounding box center [48, 97] width 89 height 22
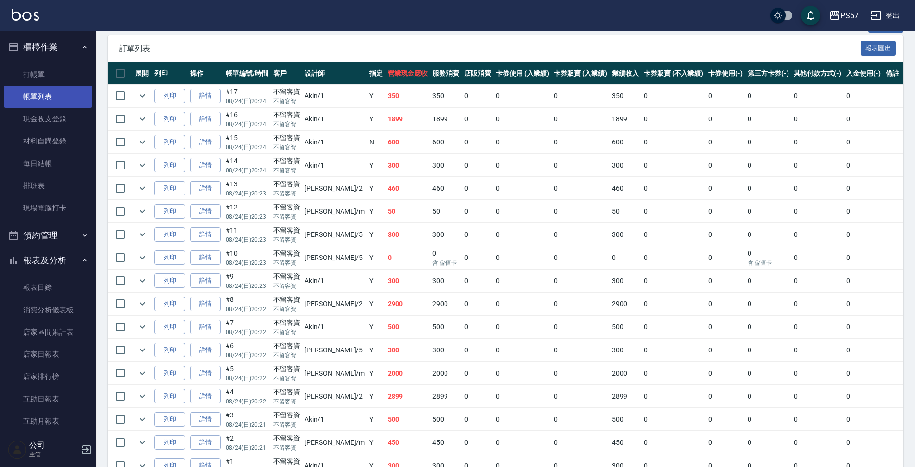
scroll to position [109, 0]
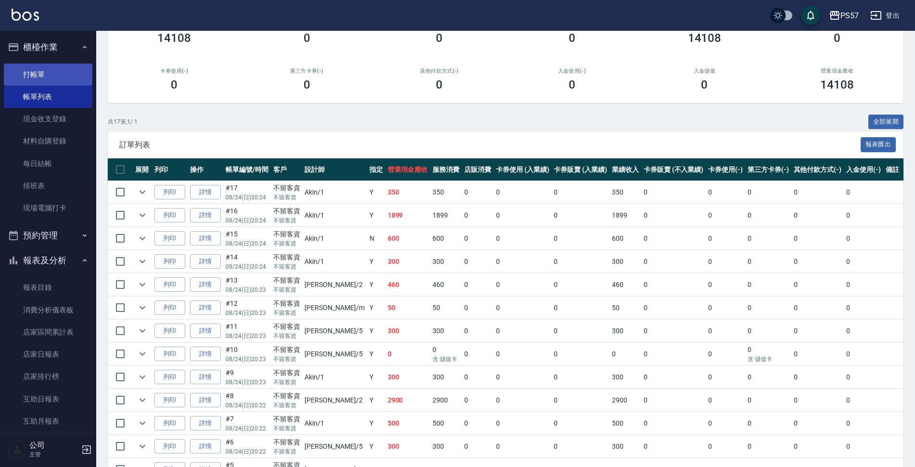
click at [44, 79] on link "打帳單" at bounding box center [48, 74] width 89 height 22
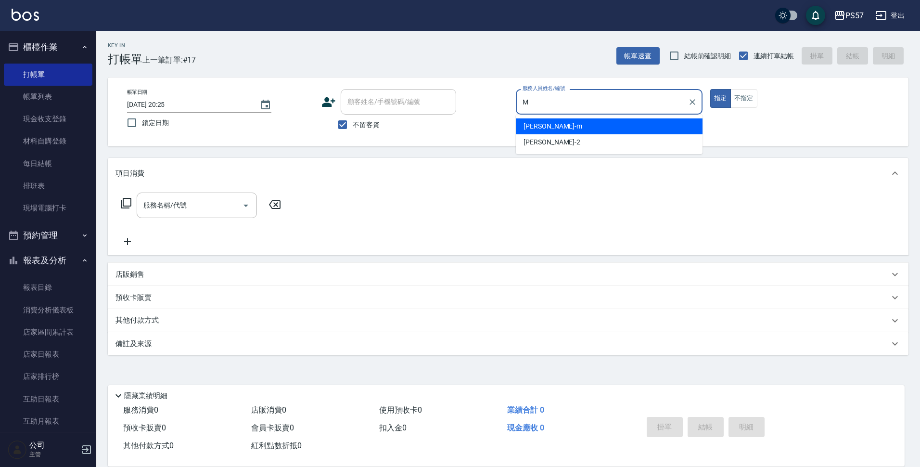
type input "[PERSON_NAME]-m"
type button "true"
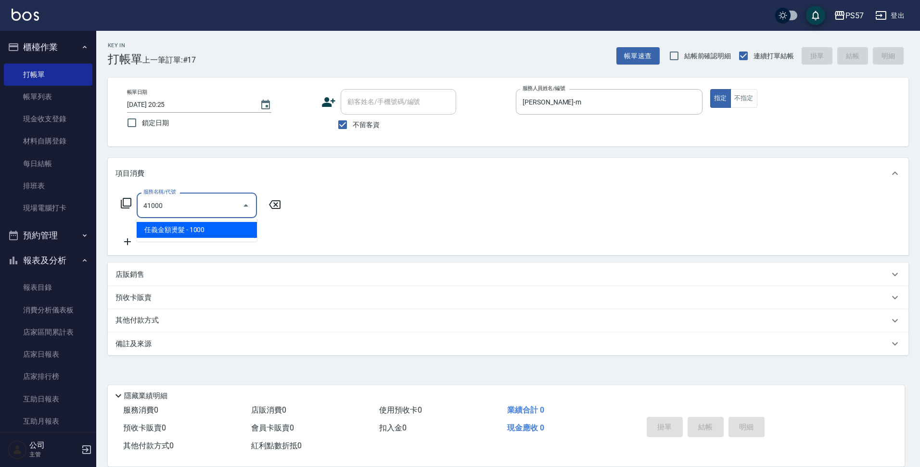
type input "任義金額燙髮(41000)"
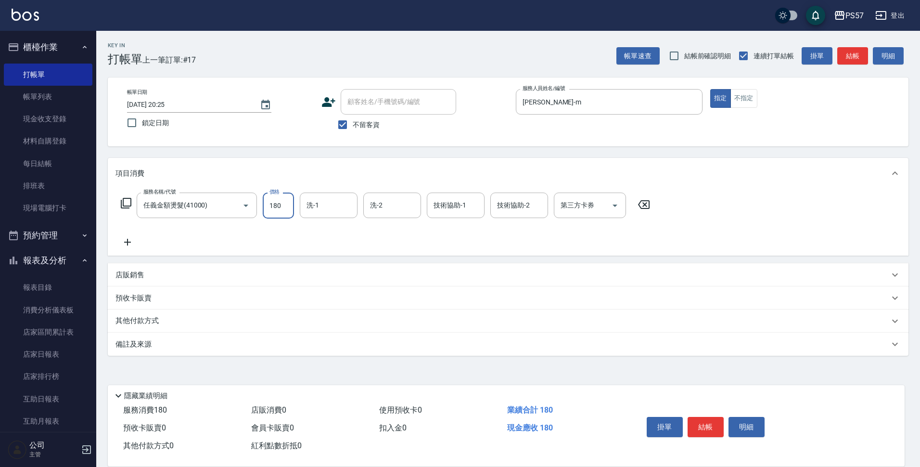
type input "180"
type input "[PERSON_NAME]-22"
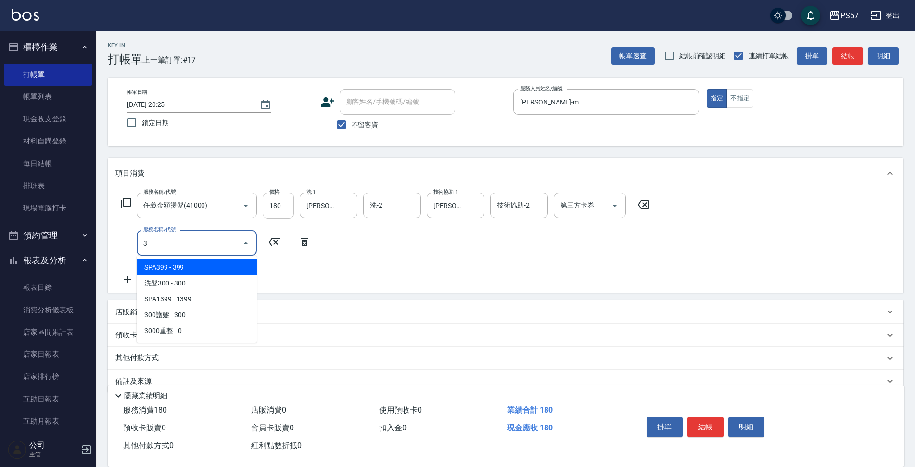
type input "3"
click at [293, 209] on input "180" at bounding box center [278, 205] width 31 height 26
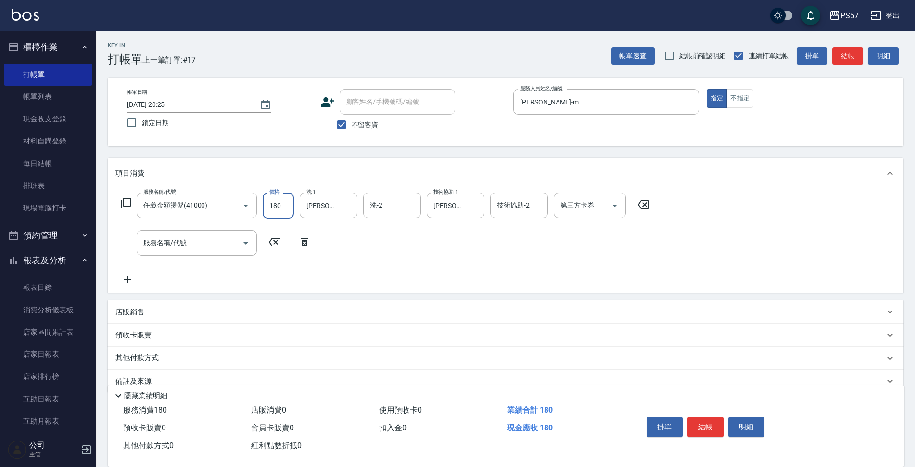
type input "1800"
click at [198, 240] on input "服務名稱/代號" at bounding box center [189, 242] width 97 height 17
type input "300護髮(3300)"
type input "200"
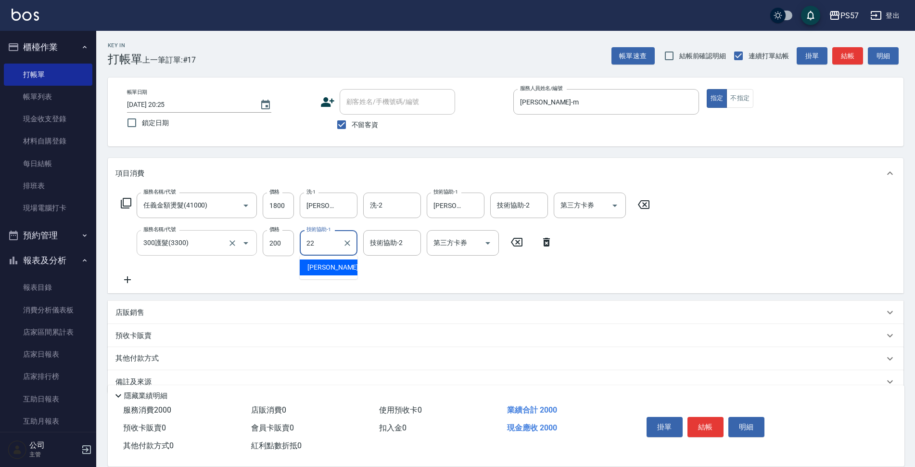
type input "[PERSON_NAME]-22"
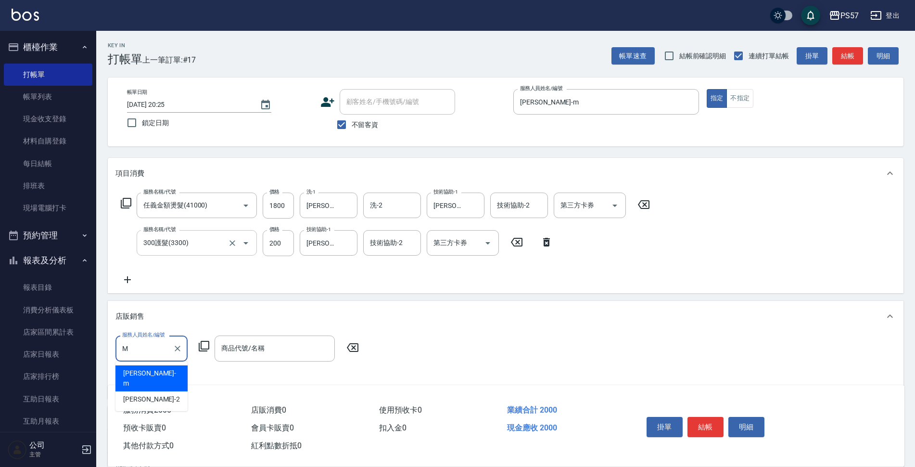
type input "[PERSON_NAME]-m"
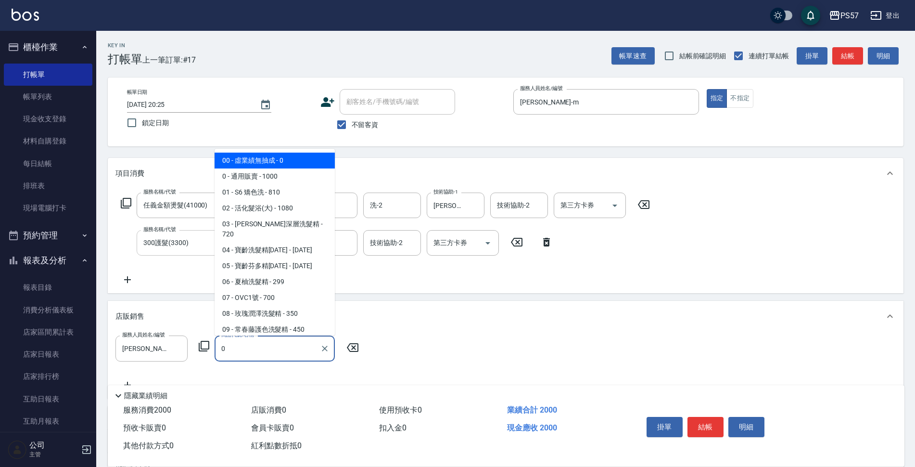
type input "虛業績無抽成"
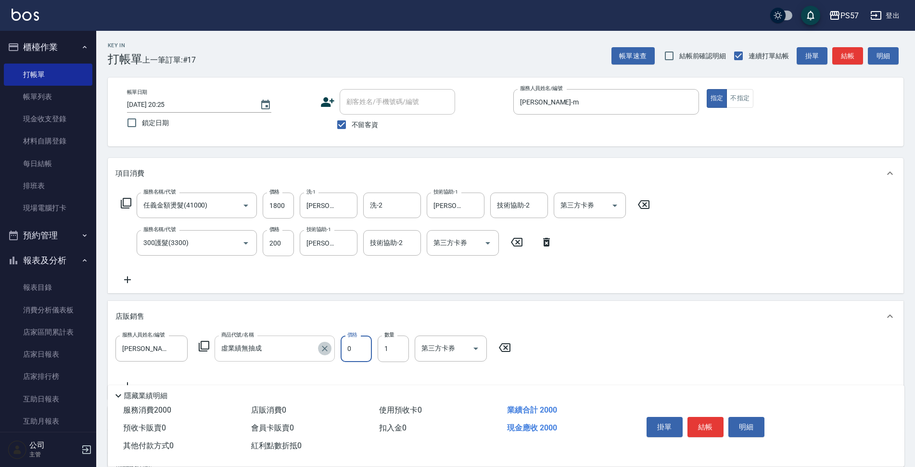
click at [324, 347] on icon "Clear" at bounding box center [325, 348] width 6 height 6
click at [300, 350] on input "商品代號/名稱" at bounding box center [275, 348] width 112 height 17
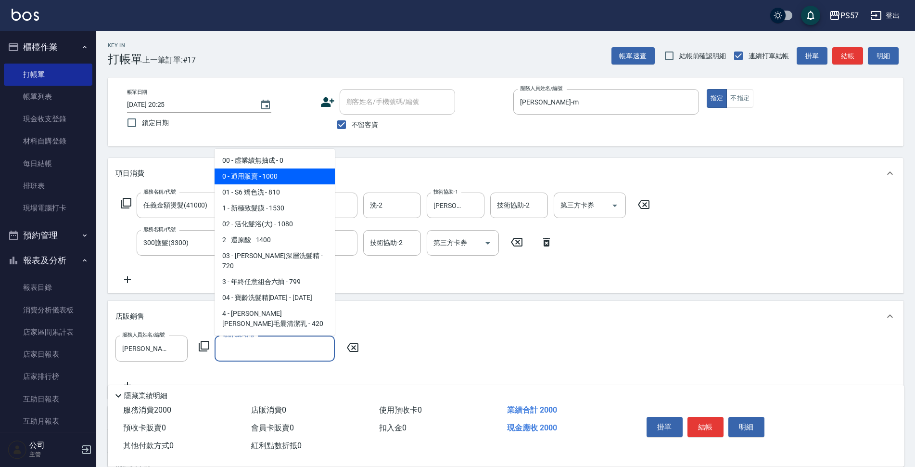
click at [255, 176] on span "0 - 通用販賣 - 1000" at bounding box center [275, 176] width 120 height 16
type input "通用販賣"
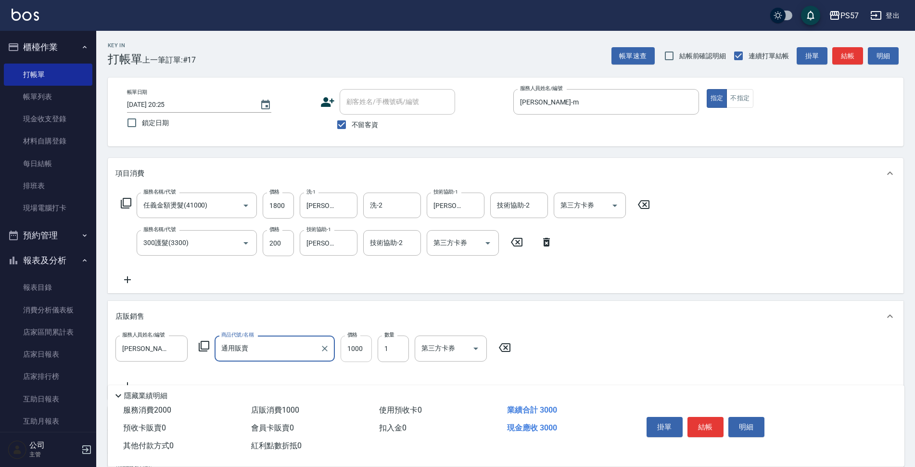
click at [355, 343] on input "1000" at bounding box center [356, 348] width 31 height 26
type input "614"
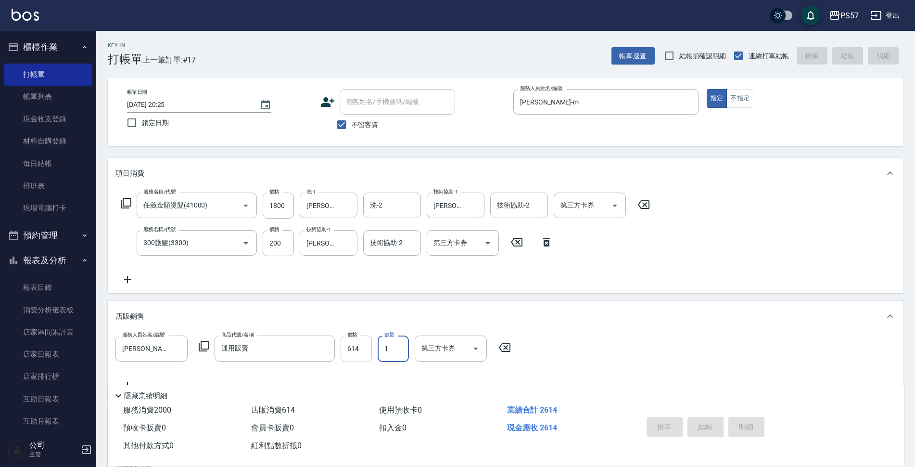
type input "[DATE] 20:26"
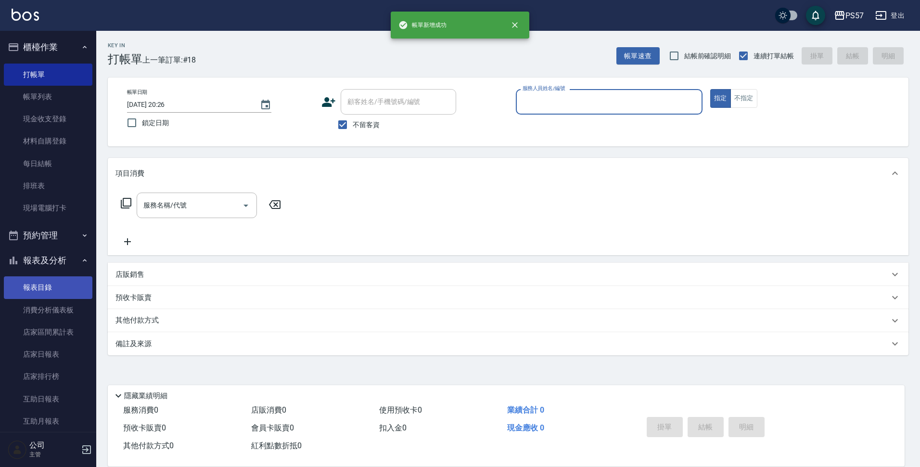
click at [25, 291] on link "報表目錄" at bounding box center [48, 287] width 89 height 22
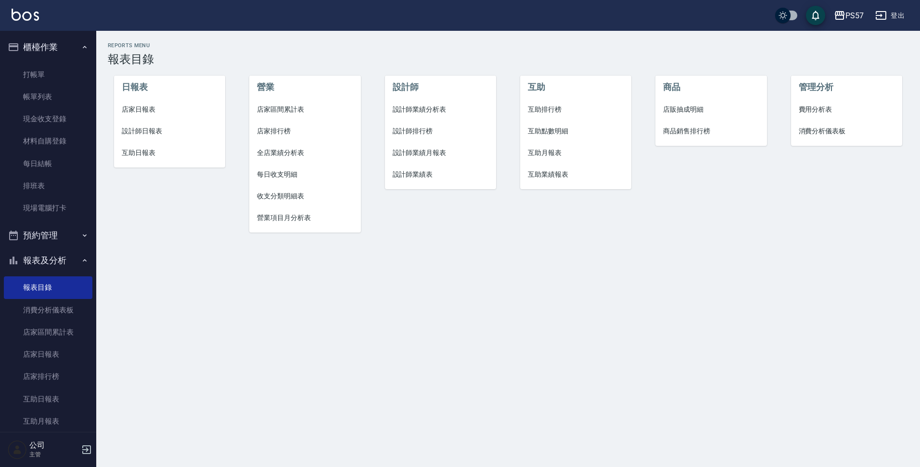
click at [151, 100] on li "店家日報表" at bounding box center [170, 110] width 112 height 22
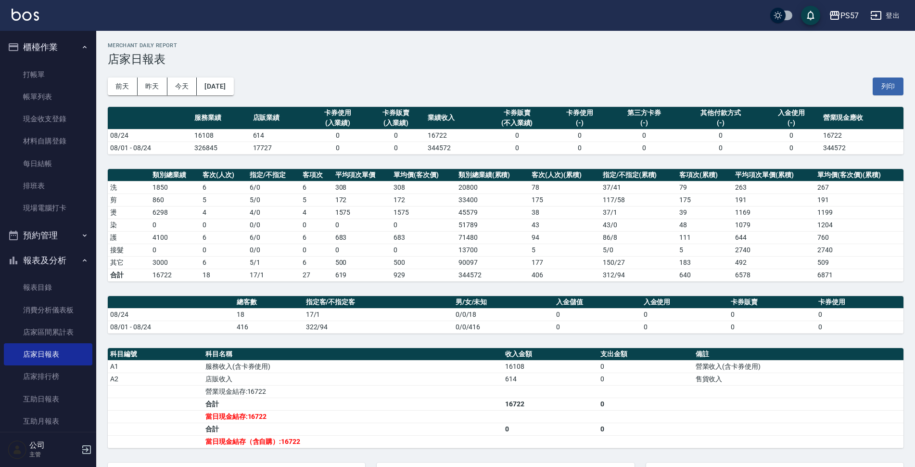
click at [53, 289] on link "報表目錄" at bounding box center [48, 287] width 89 height 22
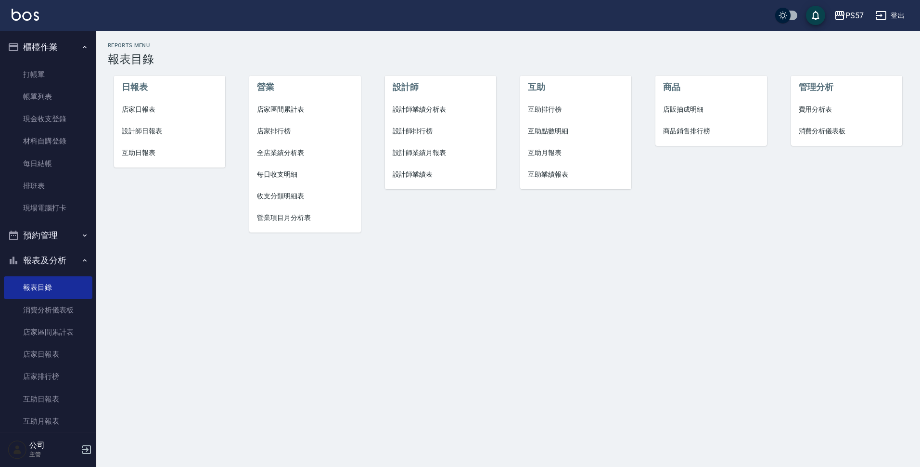
click at [154, 130] on span "設計師日報表" at bounding box center [170, 131] width 96 height 10
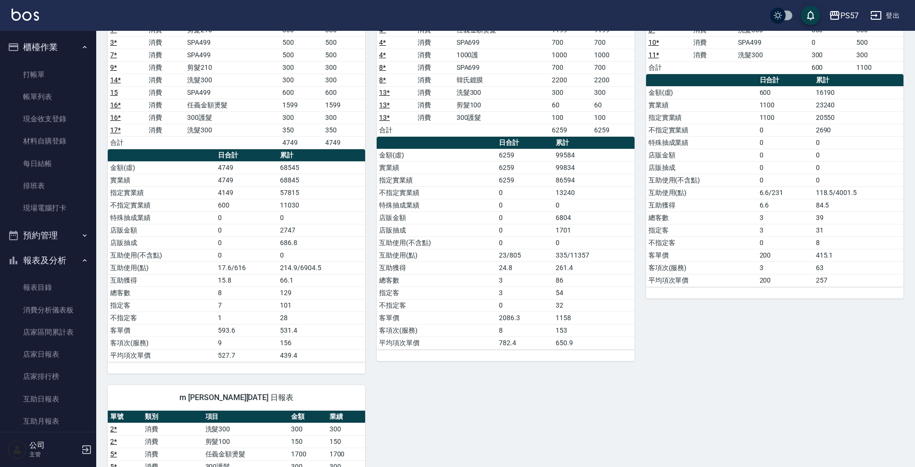
scroll to position [96, 0]
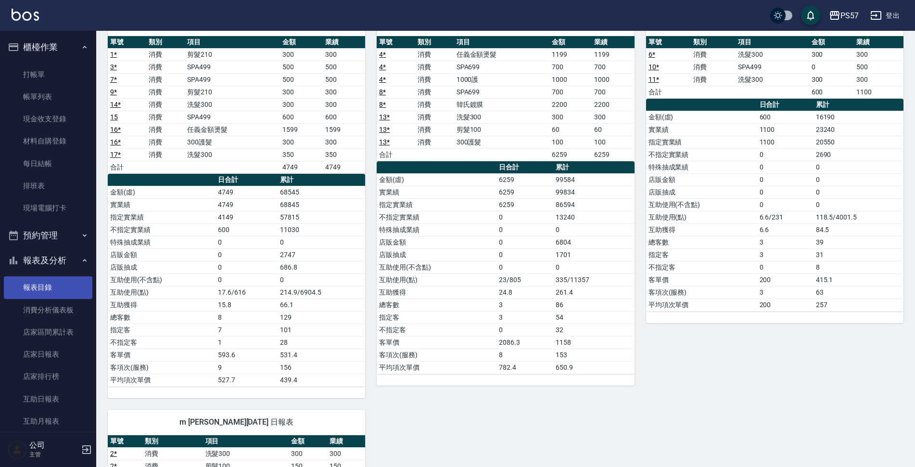
click at [59, 282] on link "報表目錄" at bounding box center [48, 287] width 89 height 22
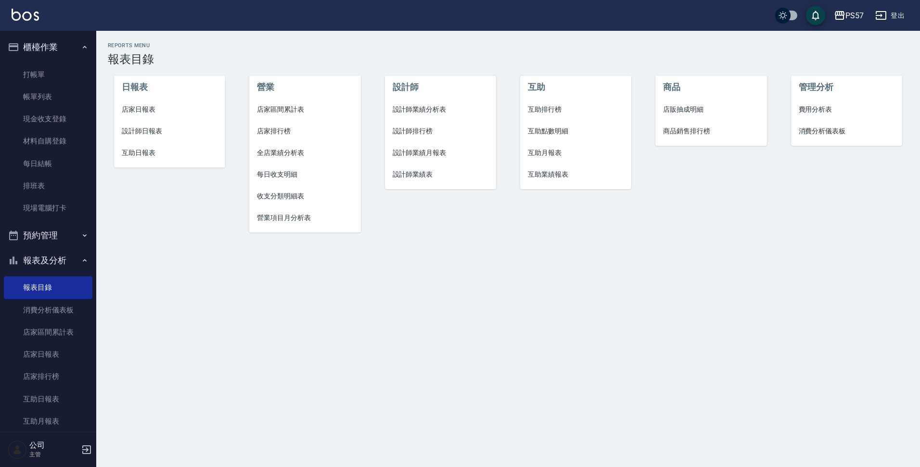
click at [139, 112] on span "店家日報表" at bounding box center [170, 109] width 96 height 10
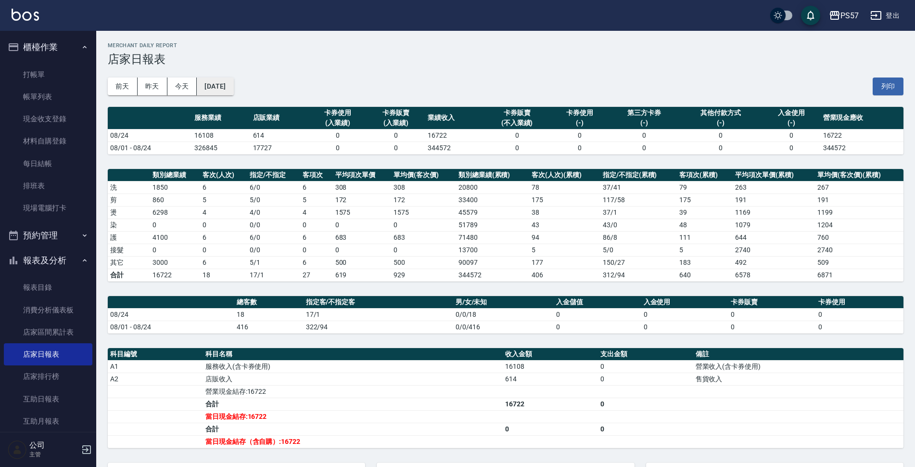
click at [233, 86] on button "[DATE]" at bounding box center [215, 86] width 37 height 18
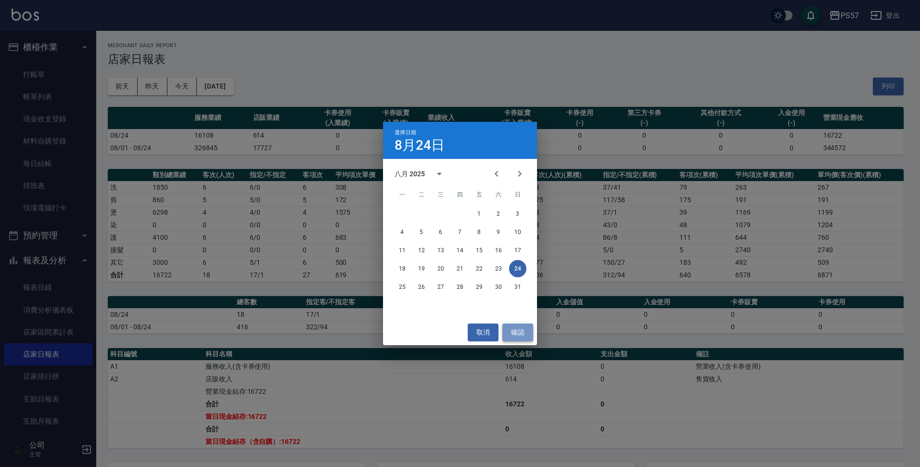
click at [516, 328] on button "確認" at bounding box center [517, 332] width 31 height 18
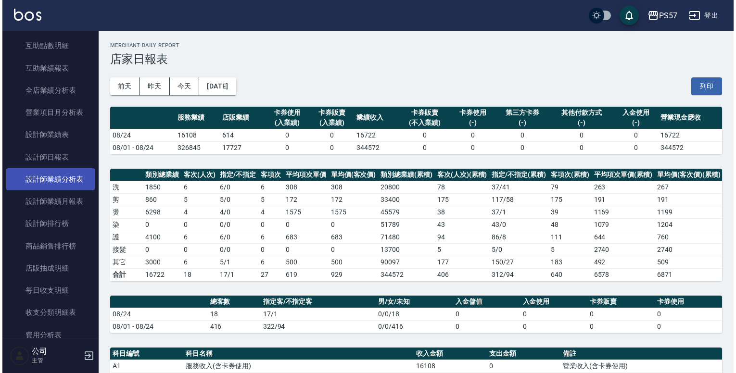
scroll to position [423, 0]
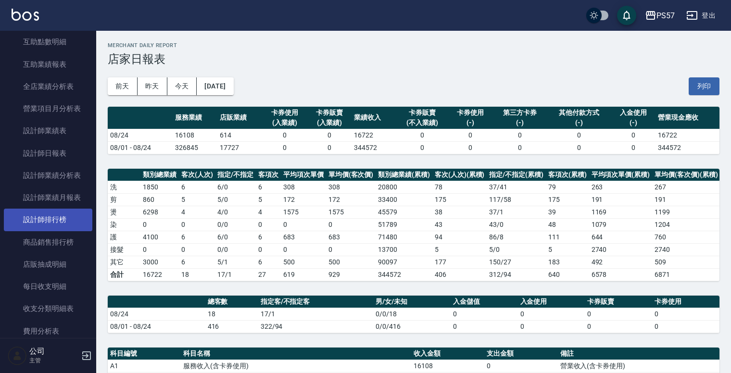
click at [66, 222] on link "設計師排行榜" at bounding box center [48, 220] width 89 height 22
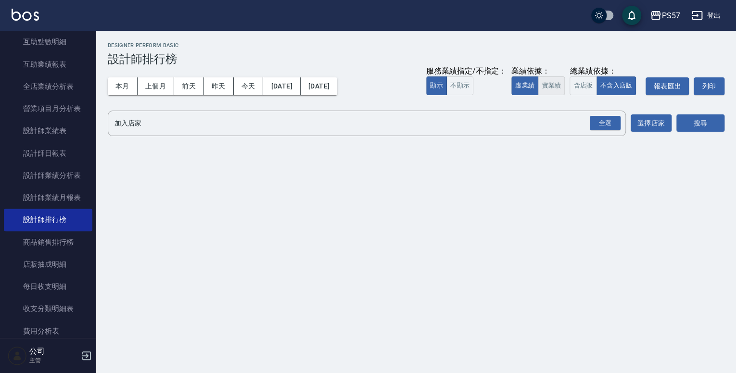
click at [548, 82] on button "實業績" at bounding box center [551, 85] width 27 height 19
click at [602, 120] on div "全選" at bounding box center [605, 123] width 31 height 15
click at [724, 122] on div "PS57 [DATE] - [DATE] 設計師排行榜 列印時間： [DATE][PHONE_NUMBER]:31 Designer Perform Basi…" at bounding box center [416, 92] width 640 height 122
click at [698, 121] on button "搜尋" at bounding box center [700, 124] width 48 height 18
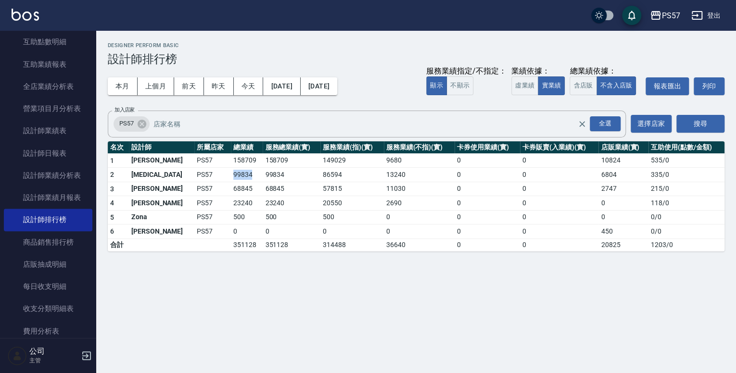
drag, startPoint x: 199, startPoint y: 174, endPoint x: 227, endPoint y: 176, distance: 28.0
click at [227, 176] on tr "2 [MEDICAL_DATA] PS57 99834 99834 86594 13240 0 0 6804 335 / 0" at bounding box center [416, 175] width 617 height 14
click at [231, 176] on td "99834" at bounding box center [247, 175] width 32 height 14
drag, startPoint x: 639, startPoint y: 173, endPoint x: 657, endPoint y: 169, distance: 18.1
click at [657, 169] on tr "2 [MEDICAL_DATA] PS57 99834 99834 86594 13240 0 0 6804 335 / 0" at bounding box center [416, 175] width 617 height 14
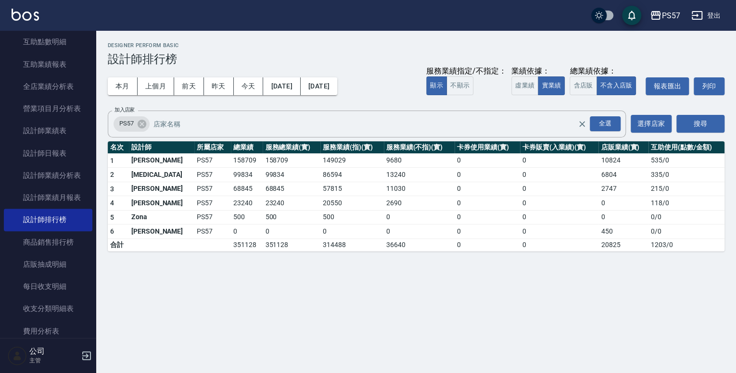
click at [681, 173] on td "335 / 0" at bounding box center [686, 175] width 76 height 14
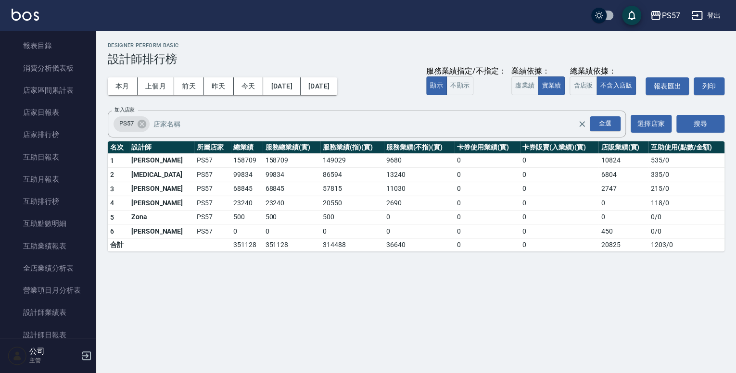
scroll to position [231, 0]
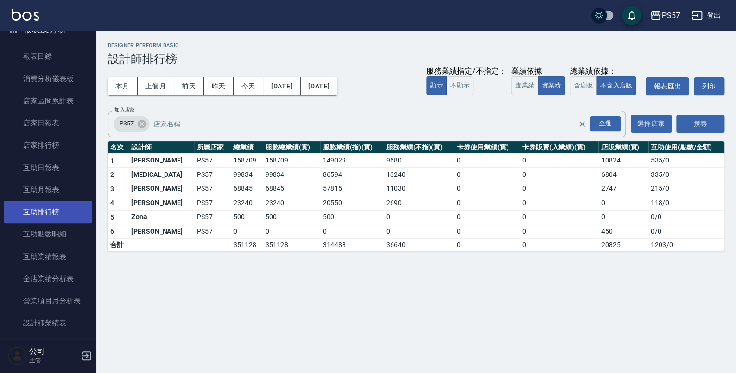
click at [61, 205] on link "互助排行榜" at bounding box center [48, 212] width 89 height 22
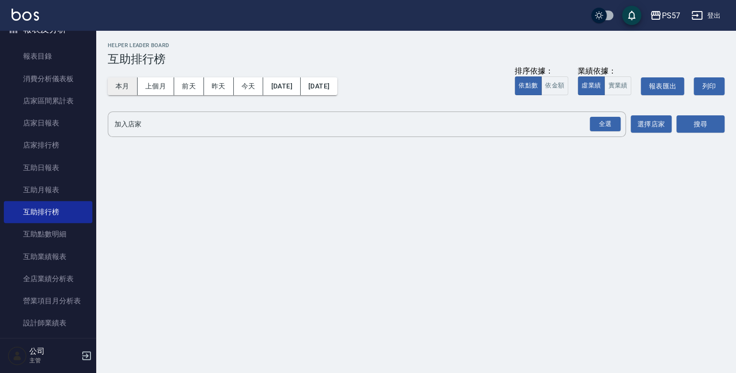
click at [119, 87] on button "本月" at bounding box center [123, 86] width 30 height 18
click at [609, 87] on button "實業績" at bounding box center [617, 85] width 27 height 19
click at [607, 118] on div "全選" at bounding box center [605, 124] width 31 height 15
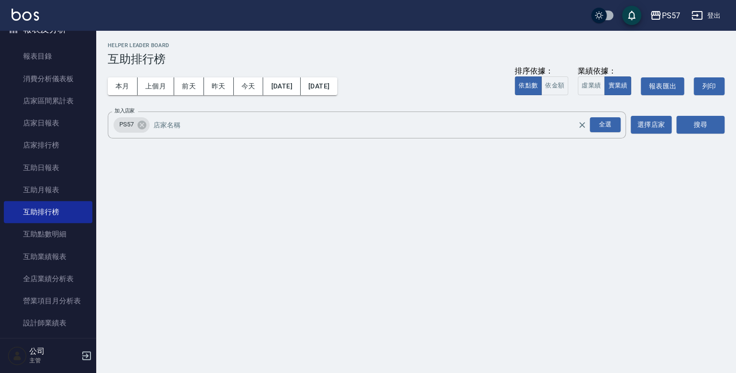
click at [724, 121] on div "PS57 [DATE] - [DATE] 互助排行榜 列印時間： [DATE][PHONE_NUMBER]:43 Helper Leader Board 互助…" at bounding box center [416, 93] width 640 height 124
click at [718, 121] on button "搜尋" at bounding box center [700, 125] width 48 height 18
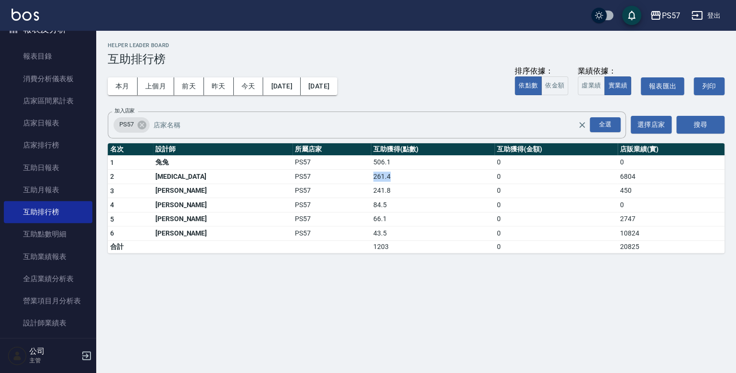
drag, startPoint x: 316, startPoint y: 176, endPoint x: 346, endPoint y: 173, distance: 30.4
click at [344, 173] on tr "2 [MEDICAL_DATA] PS57 261.4 0 6804" at bounding box center [416, 177] width 617 height 14
click at [375, 173] on td "261.4" at bounding box center [432, 177] width 123 height 14
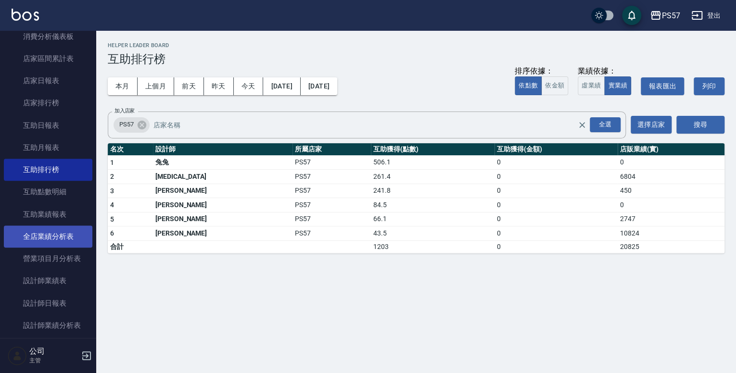
scroll to position [346, 0]
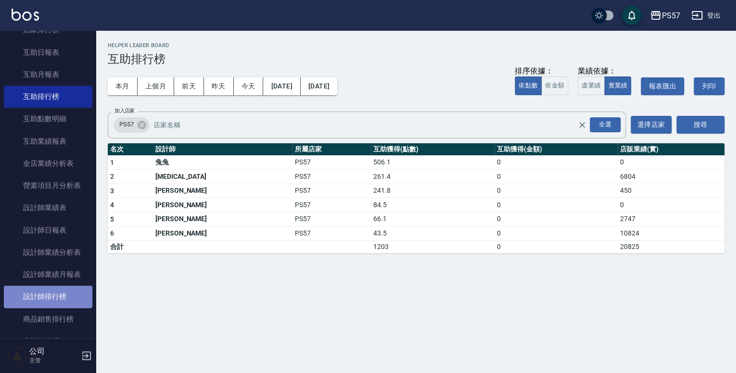
click at [62, 297] on link "設計師排行榜" at bounding box center [48, 297] width 89 height 22
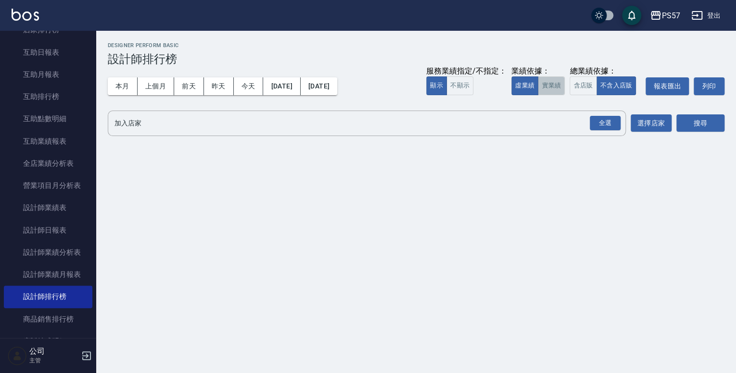
click at [552, 82] on button "實業績" at bounding box center [551, 85] width 27 height 19
click at [595, 114] on div "全選" at bounding box center [605, 123] width 34 height 25
click at [604, 119] on div "全選" at bounding box center [605, 123] width 31 height 15
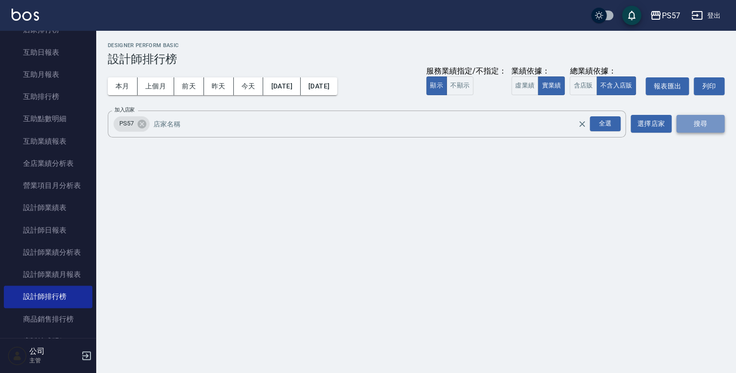
click at [690, 123] on button "搜尋" at bounding box center [700, 124] width 48 height 18
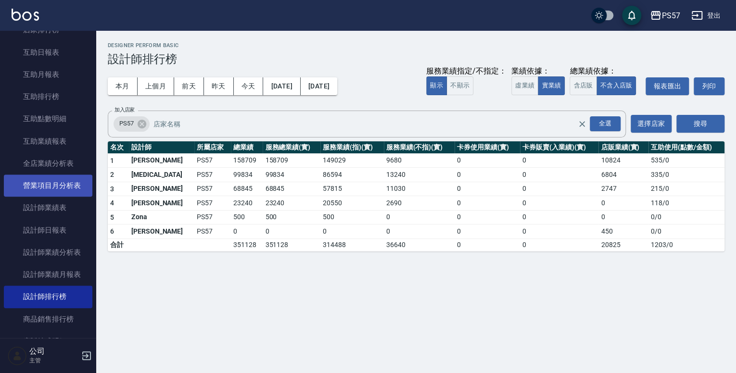
scroll to position [308, 0]
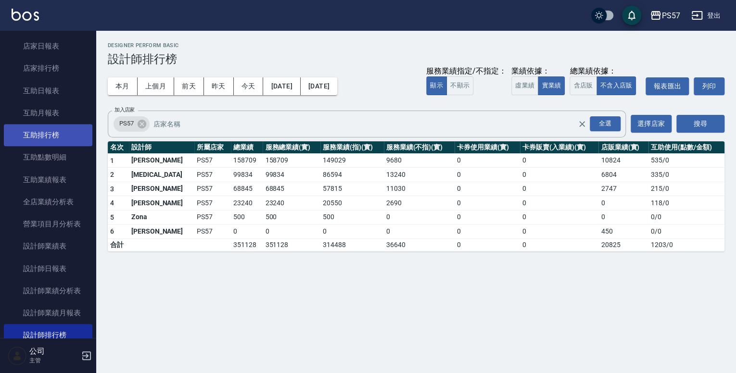
click at [60, 135] on link "互助排行榜" at bounding box center [48, 135] width 89 height 22
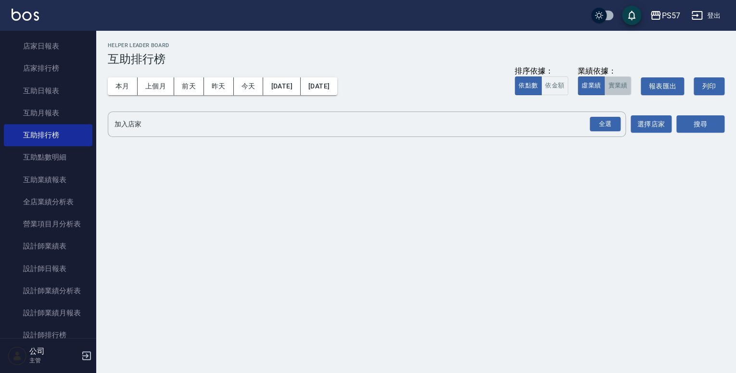
click at [620, 87] on button "實業績" at bounding box center [617, 85] width 27 height 19
click at [606, 125] on div "全選" at bounding box center [605, 124] width 31 height 15
click at [690, 123] on button "搜尋" at bounding box center [700, 125] width 48 height 18
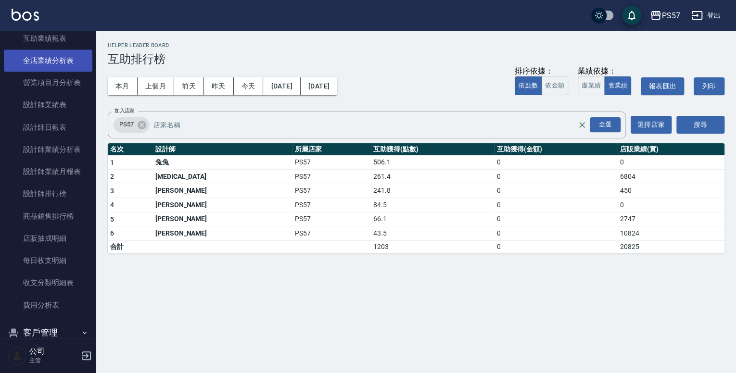
scroll to position [500, 0]
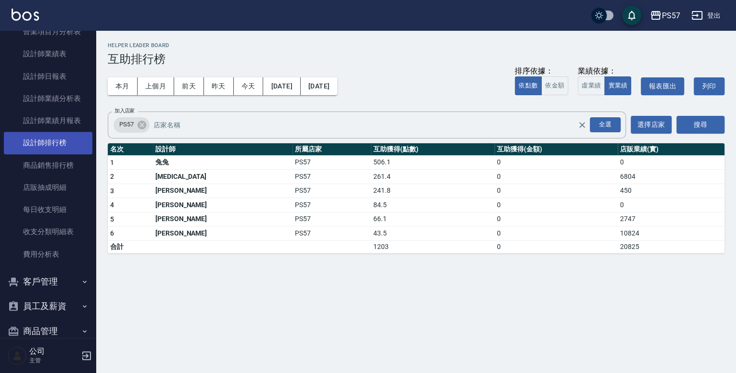
click at [51, 138] on link "設計師排行榜" at bounding box center [48, 143] width 89 height 22
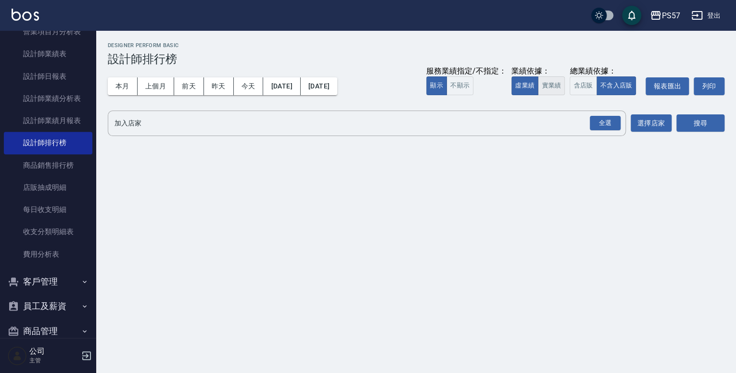
click at [539, 88] on button "實業績" at bounding box center [551, 85] width 27 height 19
click at [604, 118] on div "全選" at bounding box center [605, 123] width 31 height 15
click at [682, 119] on button "搜尋" at bounding box center [700, 124] width 48 height 18
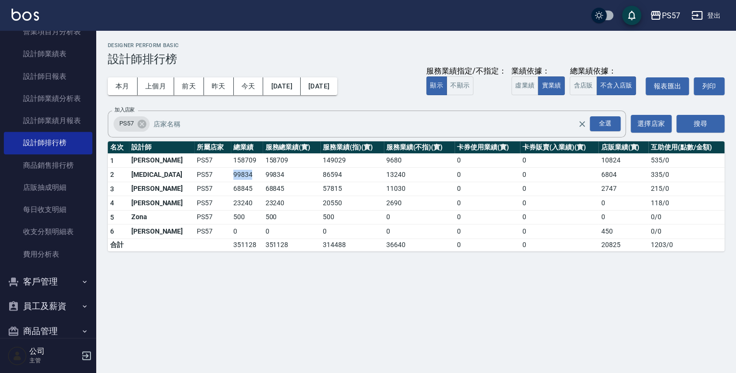
drag, startPoint x: 198, startPoint y: 169, endPoint x: 227, endPoint y: 170, distance: 28.9
click at [222, 170] on tr "2 [MEDICAL_DATA] PS57 99834 99834 86594 13240 0 0 6804 335 / 0" at bounding box center [416, 175] width 617 height 14
click at [263, 167] on td "158709" at bounding box center [292, 160] width 58 height 14
